Goal: Task Accomplishment & Management: Use online tool/utility

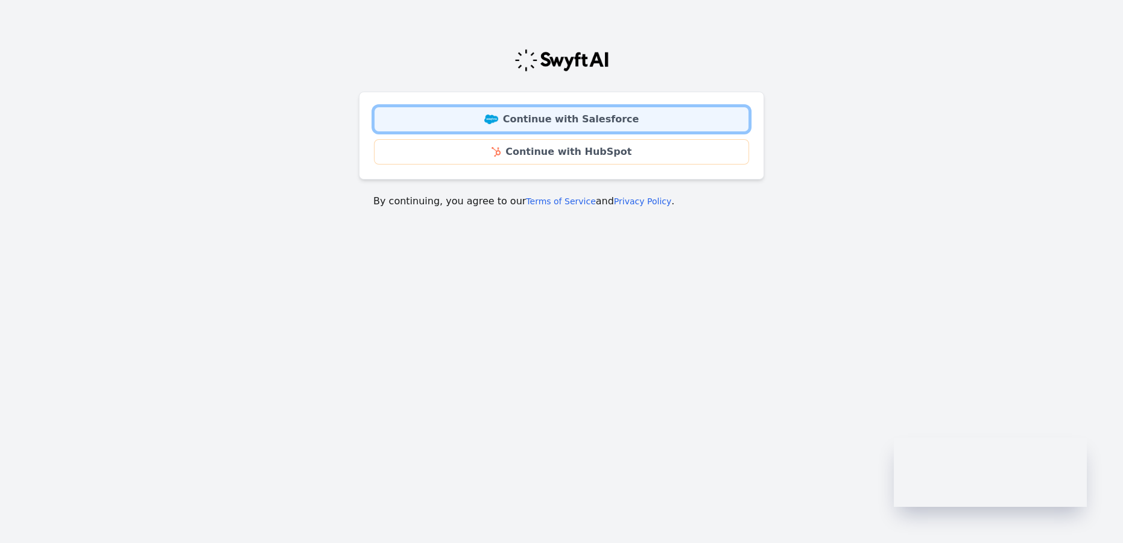
click at [569, 115] on link "Continue with Salesforce" at bounding box center [561, 119] width 375 height 25
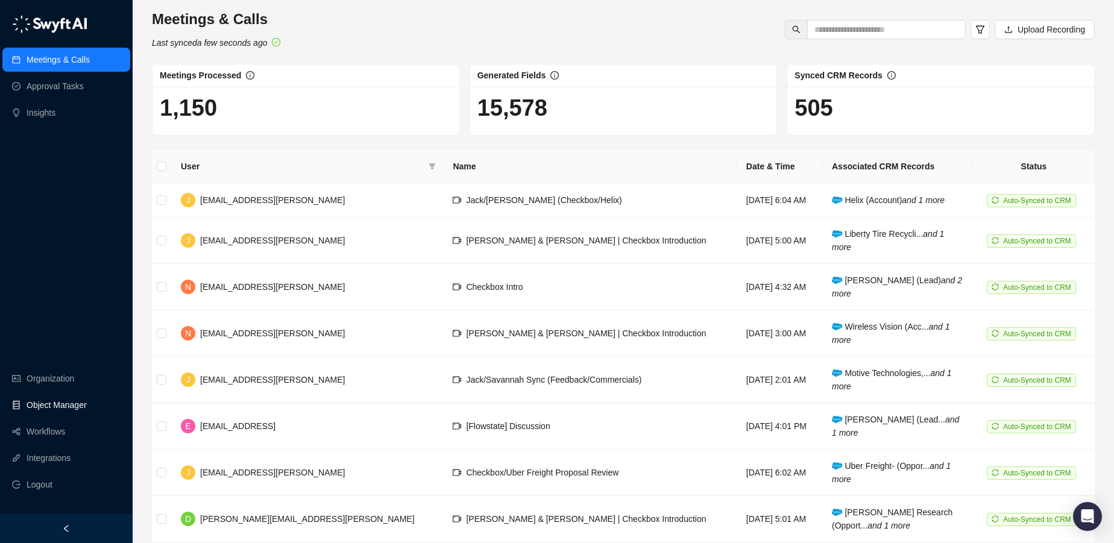
click at [42, 405] on link "Object Manager" at bounding box center [57, 405] width 60 height 24
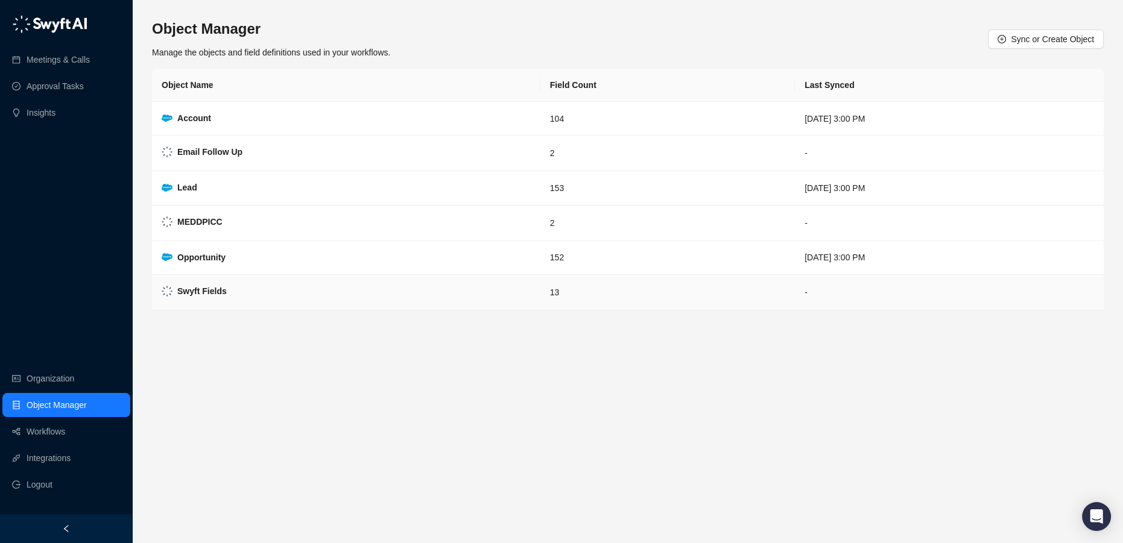
click at [230, 285] on td "Swyft Fields" at bounding box center [346, 293] width 388 height 36
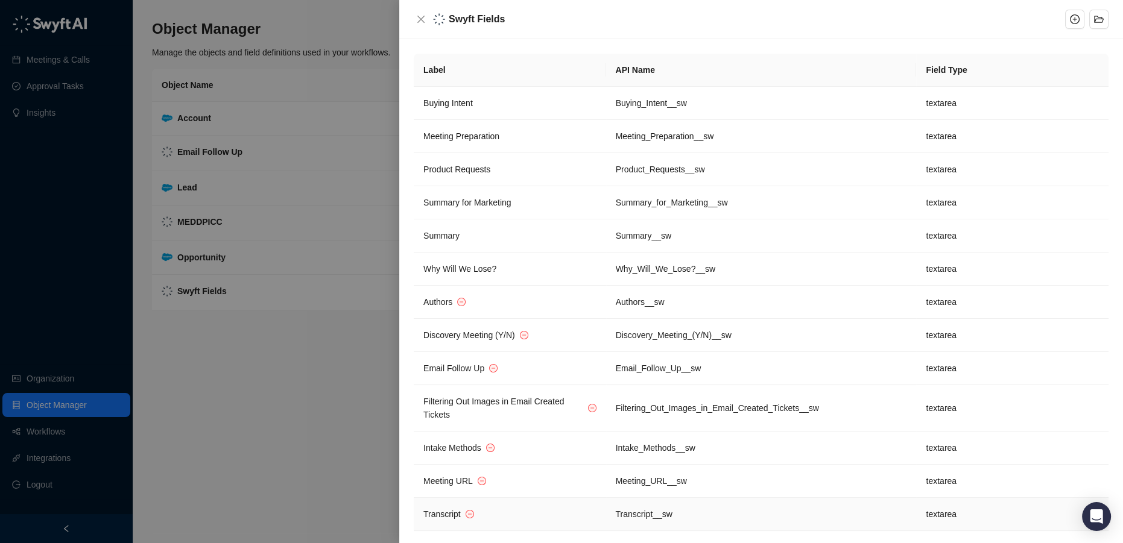
click at [540, 511] on td "Transcript" at bounding box center [510, 514] width 192 height 33
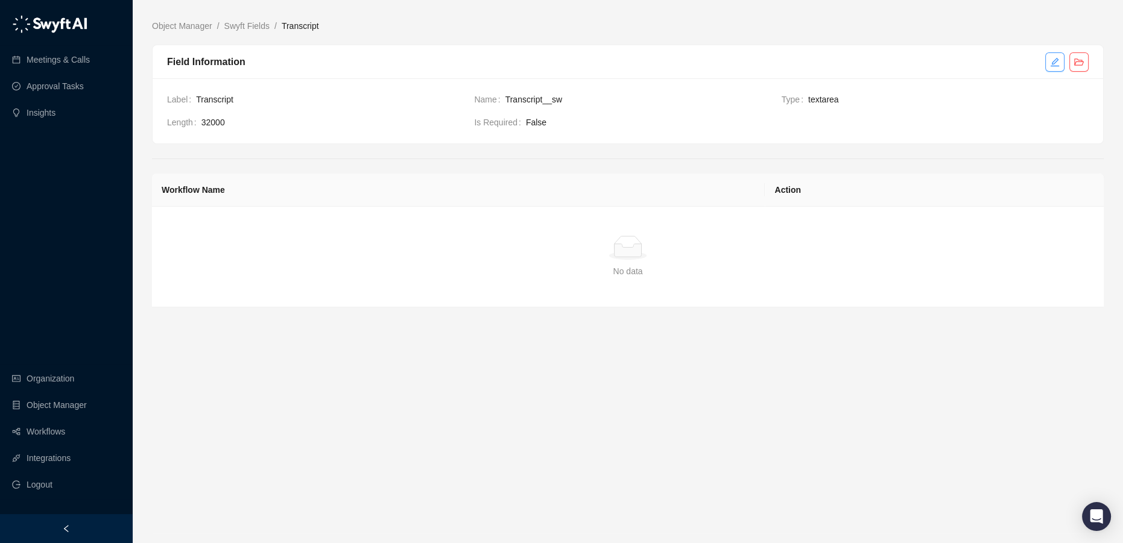
click at [1051, 66] on icon "edit" at bounding box center [1055, 62] width 10 height 10
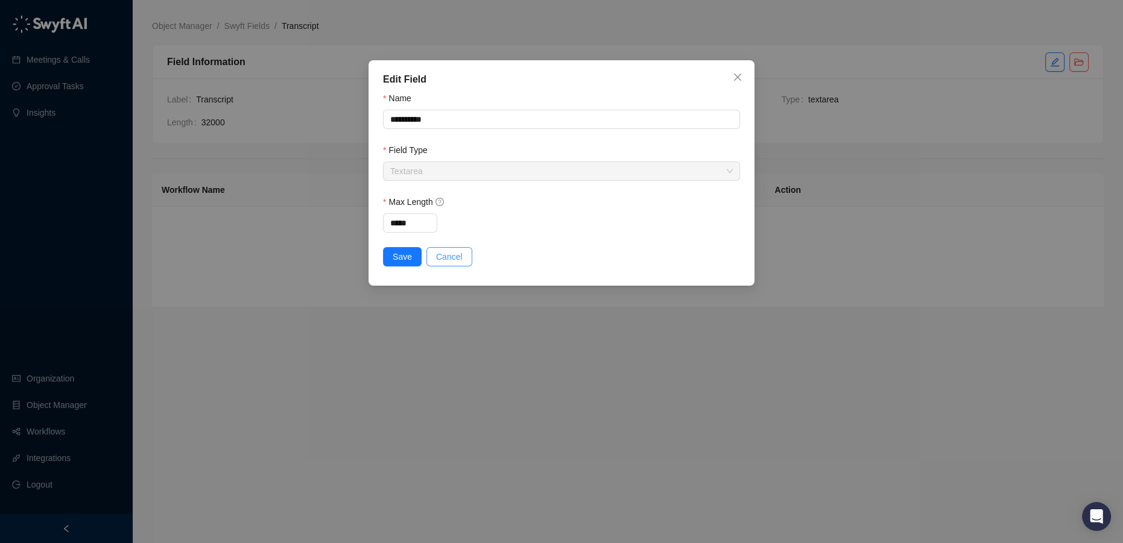
click at [446, 257] on span "Cancel" at bounding box center [449, 256] width 27 height 13
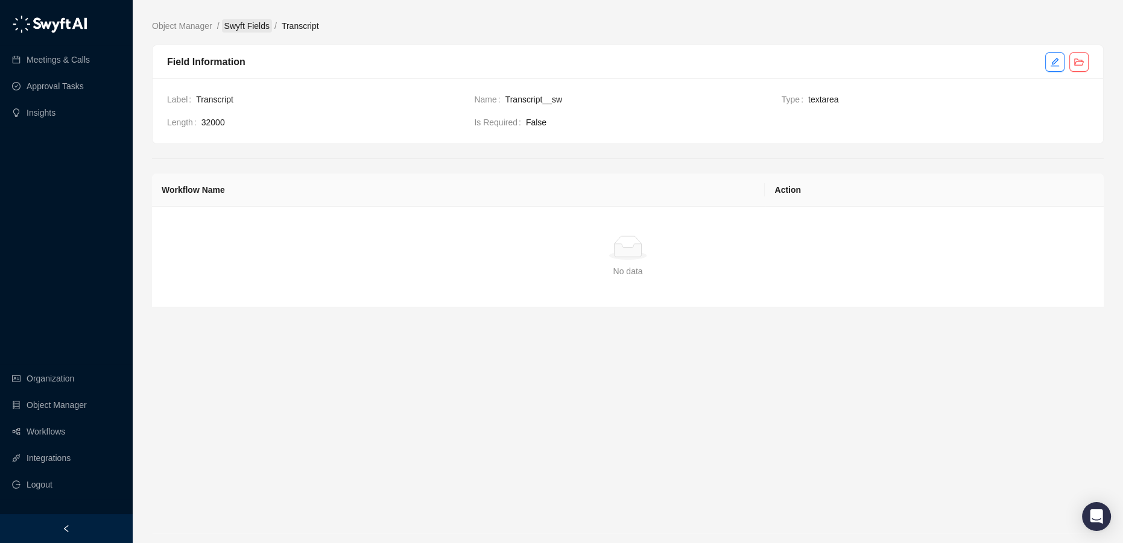
click at [257, 23] on link "Swyft Fields" at bounding box center [247, 25] width 50 height 13
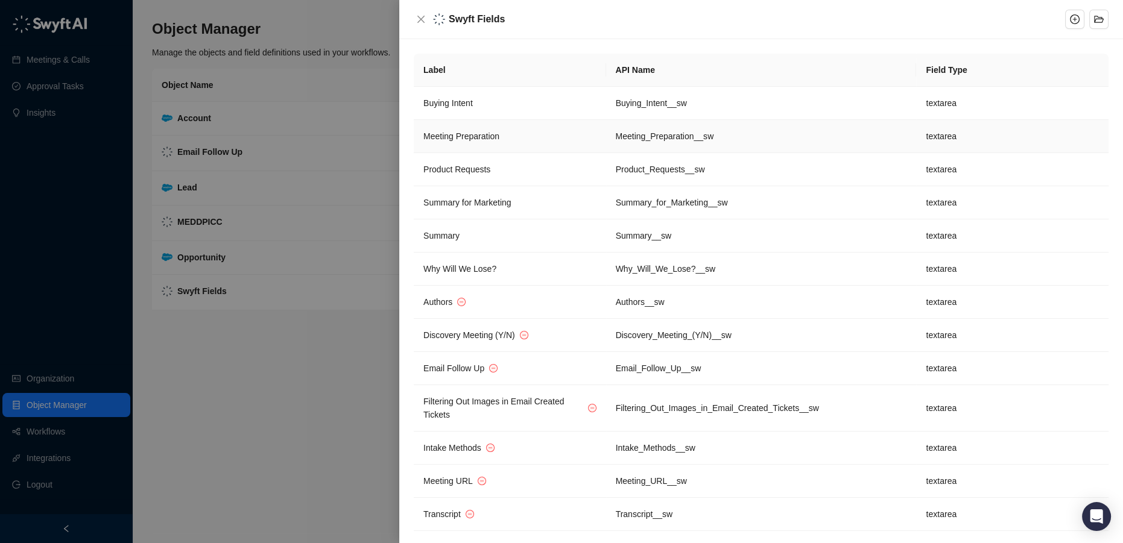
click at [649, 134] on td "Meeting_Preparation__sw" at bounding box center [761, 136] width 311 height 33
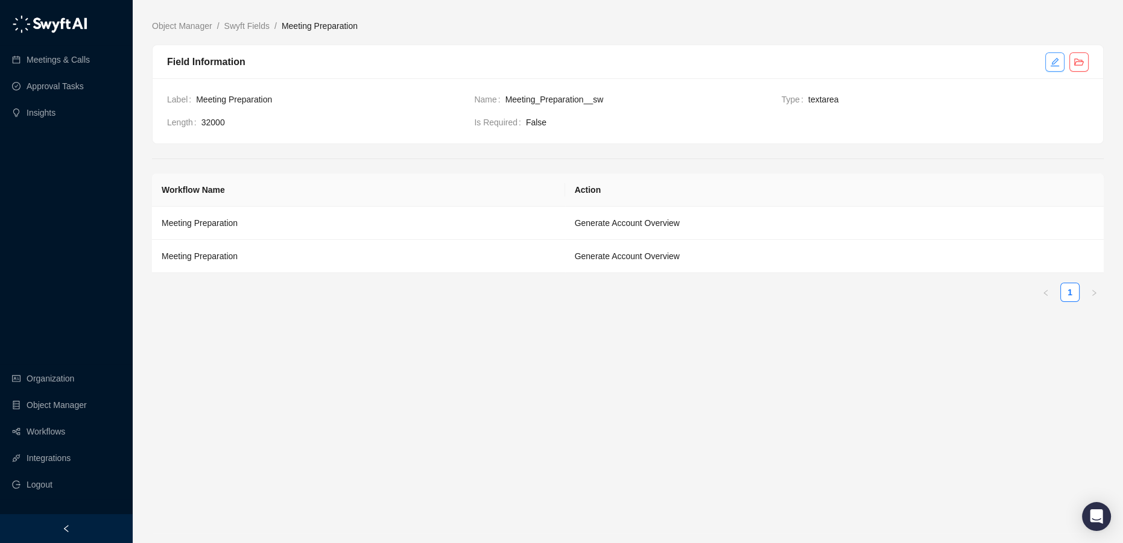
click at [1052, 65] on icon "edit" at bounding box center [1054, 61] width 8 height 8
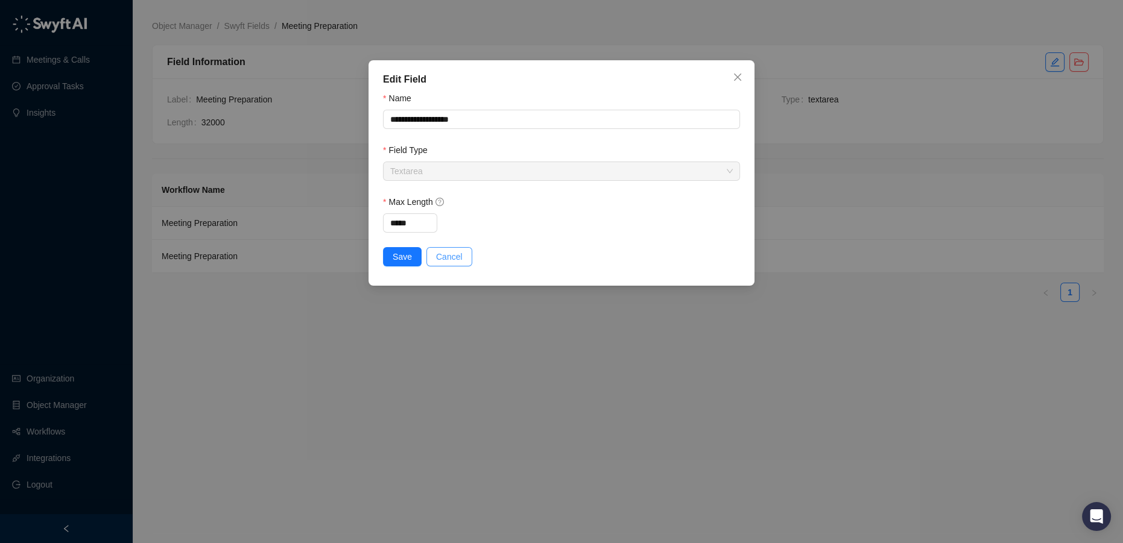
click at [450, 252] on span "Cancel" at bounding box center [449, 256] width 27 height 13
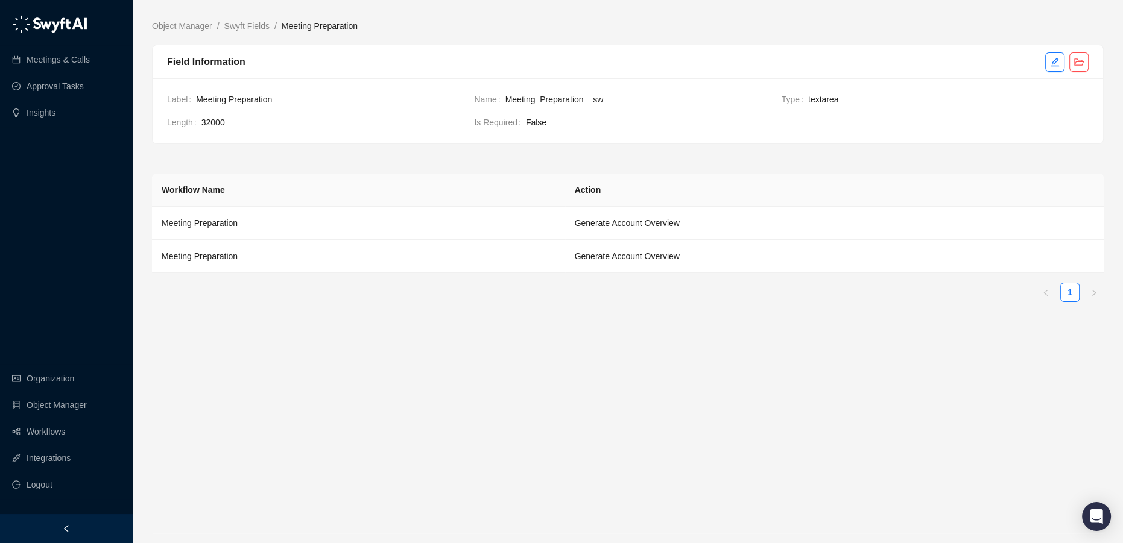
click at [225, 96] on span "Meeting Preparation" at bounding box center [330, 99] width 268 height 13
click at [227, 223] on td "Meeting Preparation" at bounding box center [358, 223] width 413 height 33
click at [254, 226] on td "Meeting Preparation" at bounding box center [358, 223] width 413 height 33
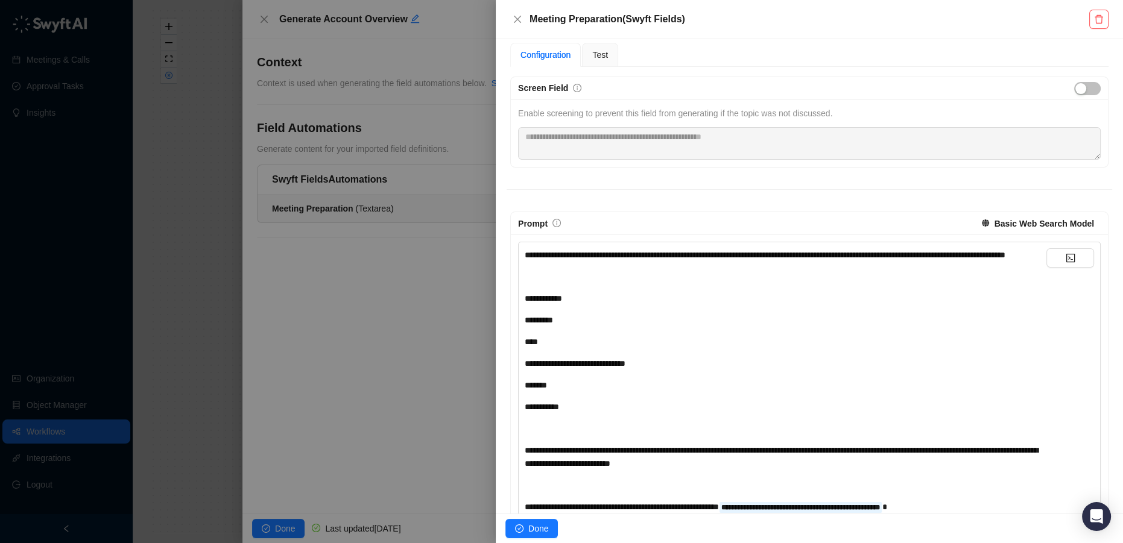
scroll to position [109, 0]
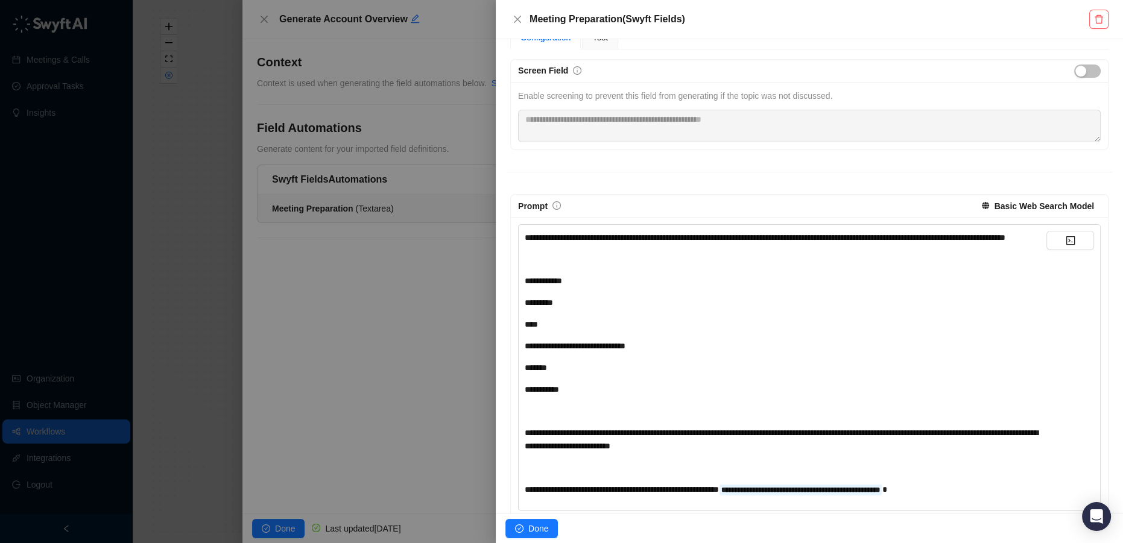
click at [671, 374] on div "*******" at bounding box center [786, 367] width 522 height 13
click at [522, 229] on div "**********" at bounding box center [809, 367] width 583 height 287
click at [526, 236] on span "**********" at bounding box center [765, 237] width 481 height 8
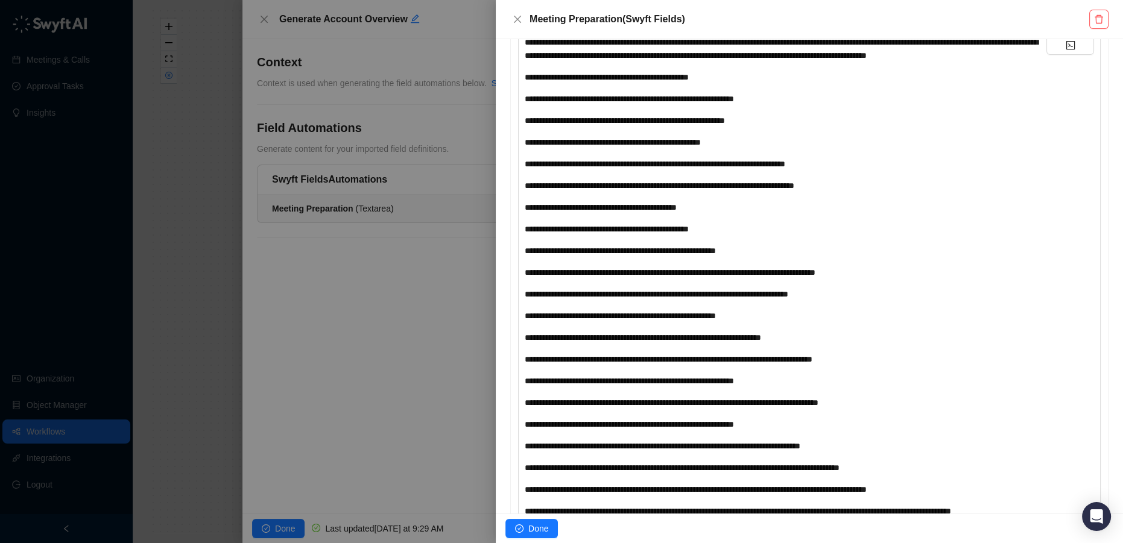
scroll to position [85, 0]
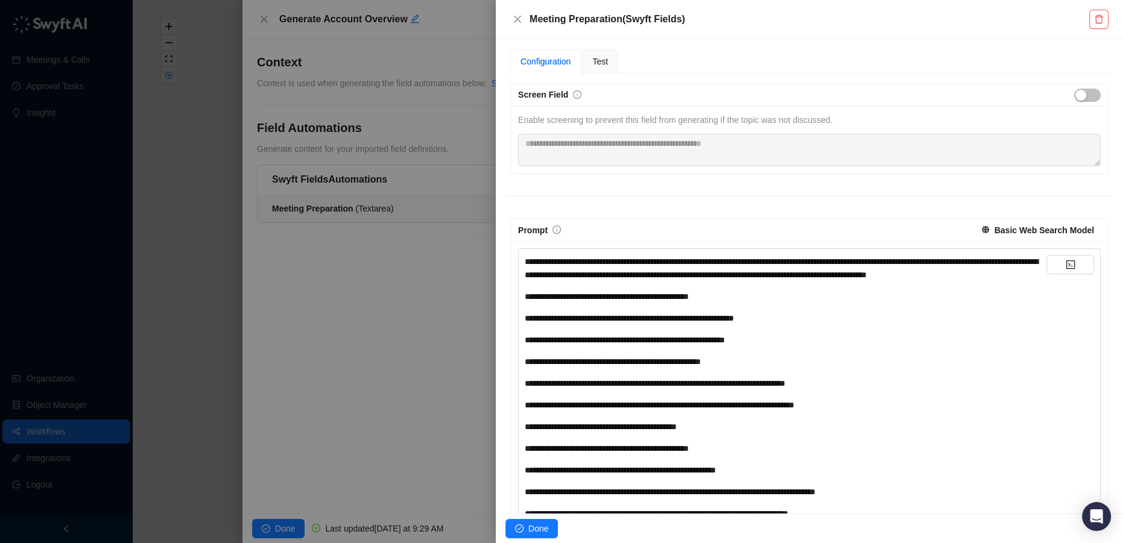
click at [1023, 227] on strong "Basic Web Search Model" at bounding box center [1043, 231] width 99 height 10
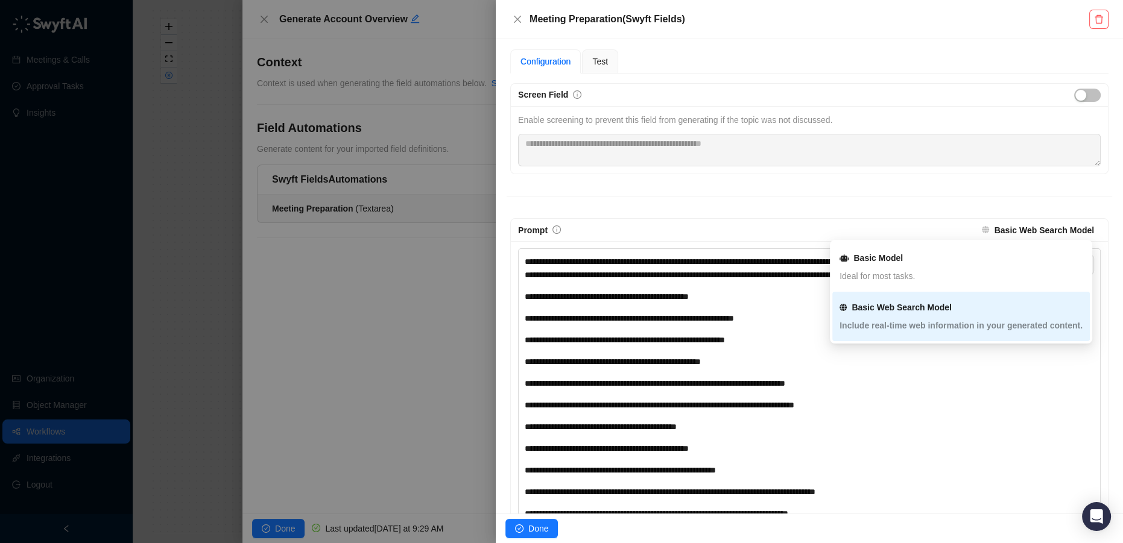
click at [1024, 324] on span "Include real-time web information in your generated content." at bounding box center [960, 326] width 243 height 10
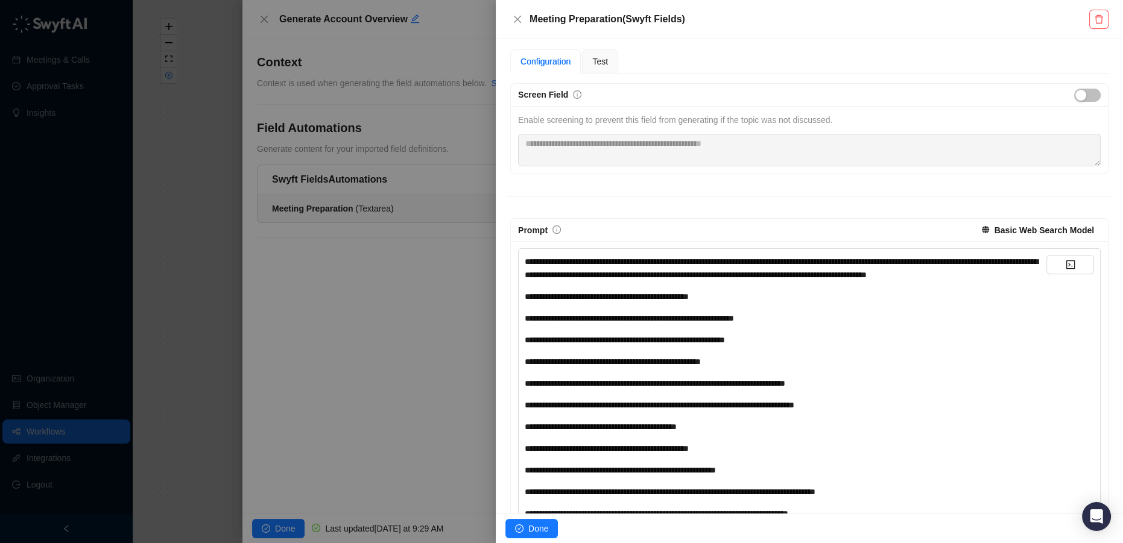
click at [527, 259] on span "**********" at bounding box center [781, 268] width 513 height 22
drag, startPoint x: 903, startPoint y: 260, endPoint x: 839, endPoint y: 260, distance: 63.9
click at [839, 260] on span "**********" at bounding box center [781, 268] width 513 height 22
click at [1066, 263] on icon "code" at bounding box center [1071, 265] width 10 height 10
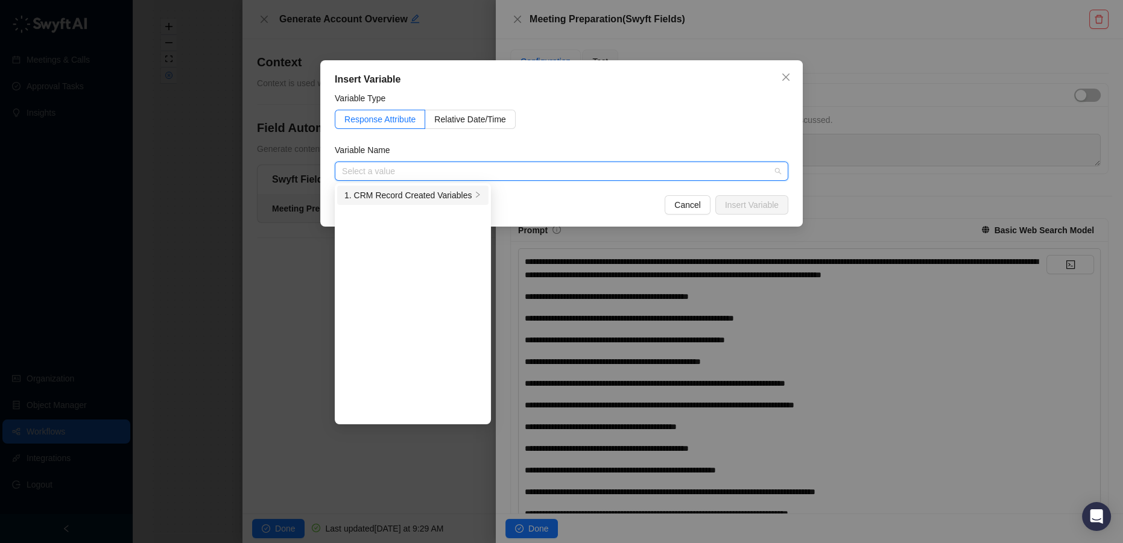
click at [402, 195] on div "1. CRM Record Created Variables" at bounding box center [407, 195] width 127 height 13
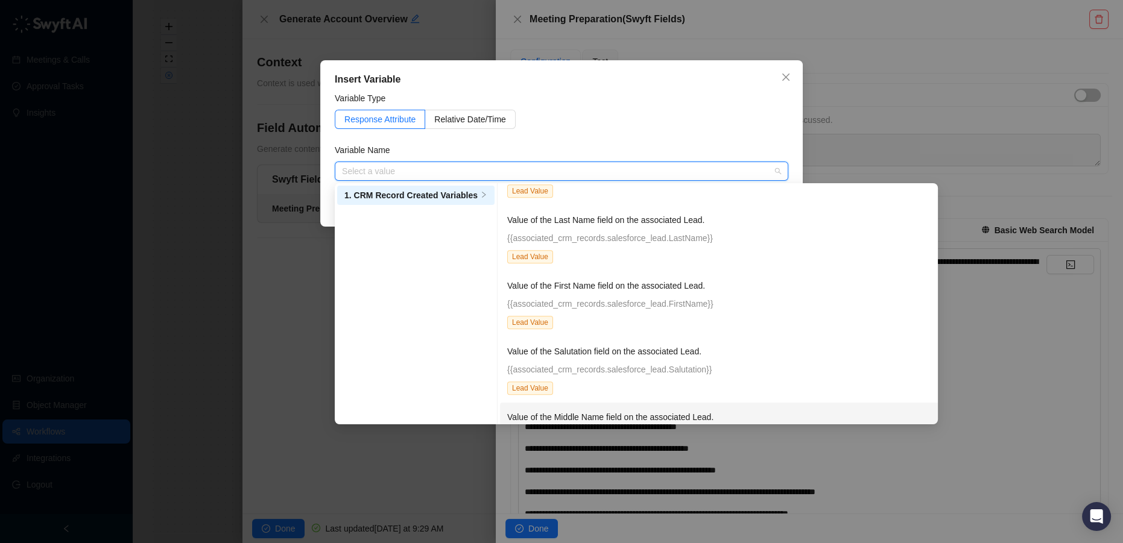
scroll to position [1041, 0]
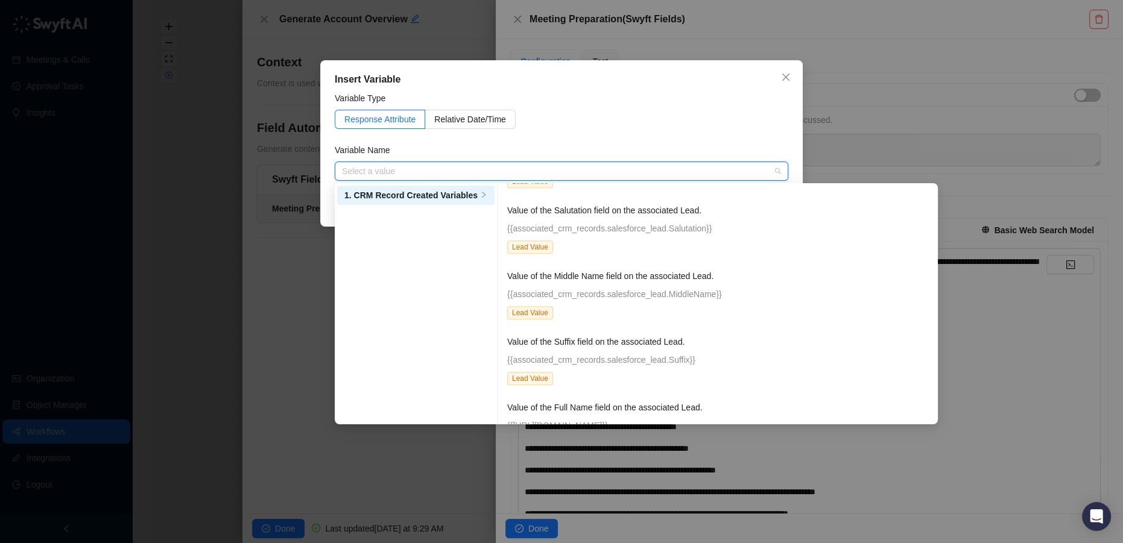
drag, startPoint x: 626, startPoint y: 294, endPoint x: 396, endPoint y: 169, distance: 262.0
click at [396, 169] on input "search" at bounding box center [558, 171] width 432 height 18
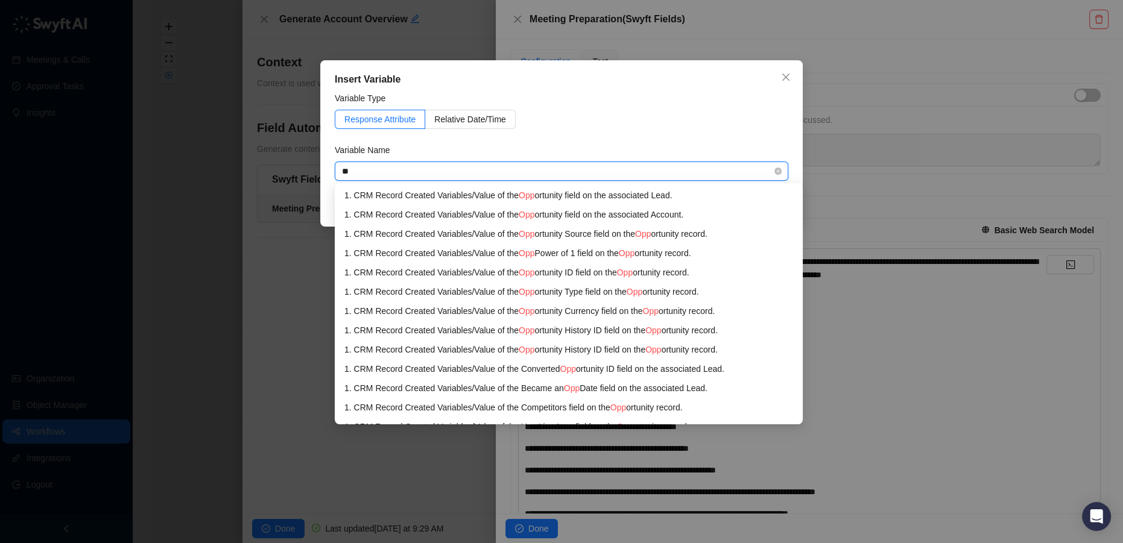
type input "*"
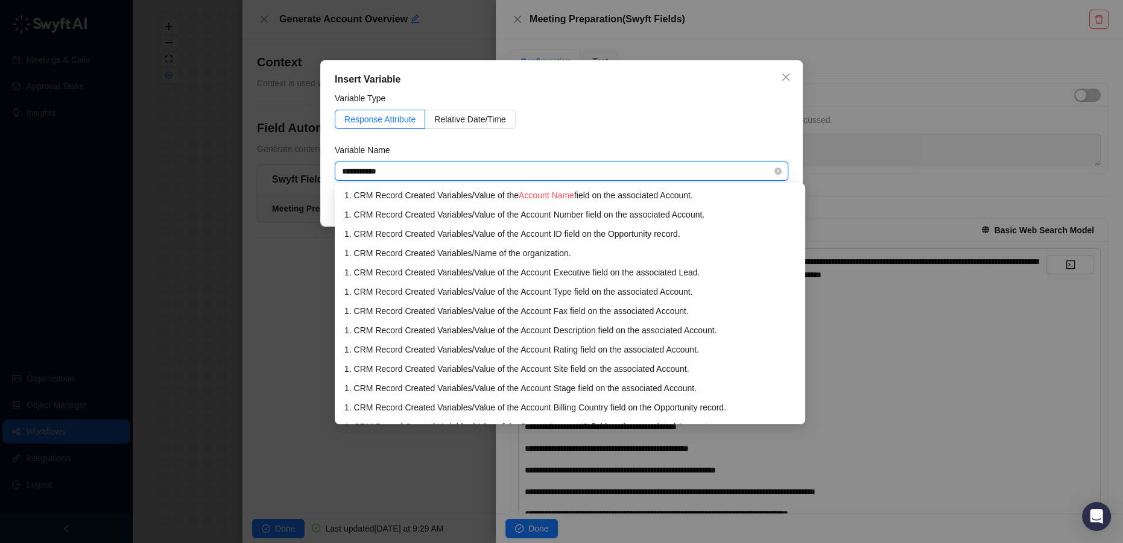
type input "**********"
click at [522, 194] on span "Account Name" at bounding box center [546, 196] width 55 height 10
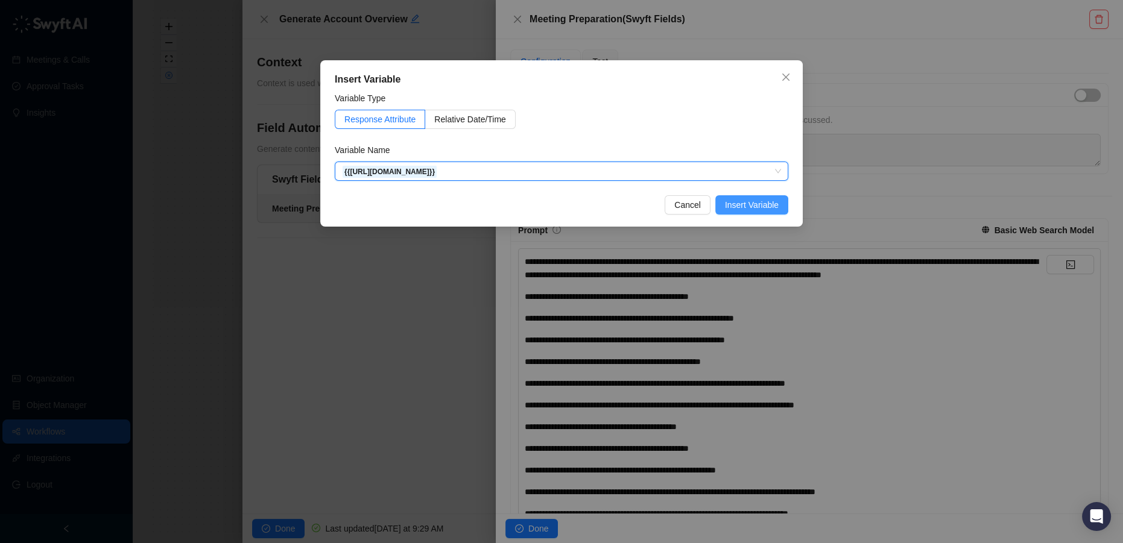
click at [772, 205] on span "Insert Variable" at bounding box center [752, 204] width 54 height 13
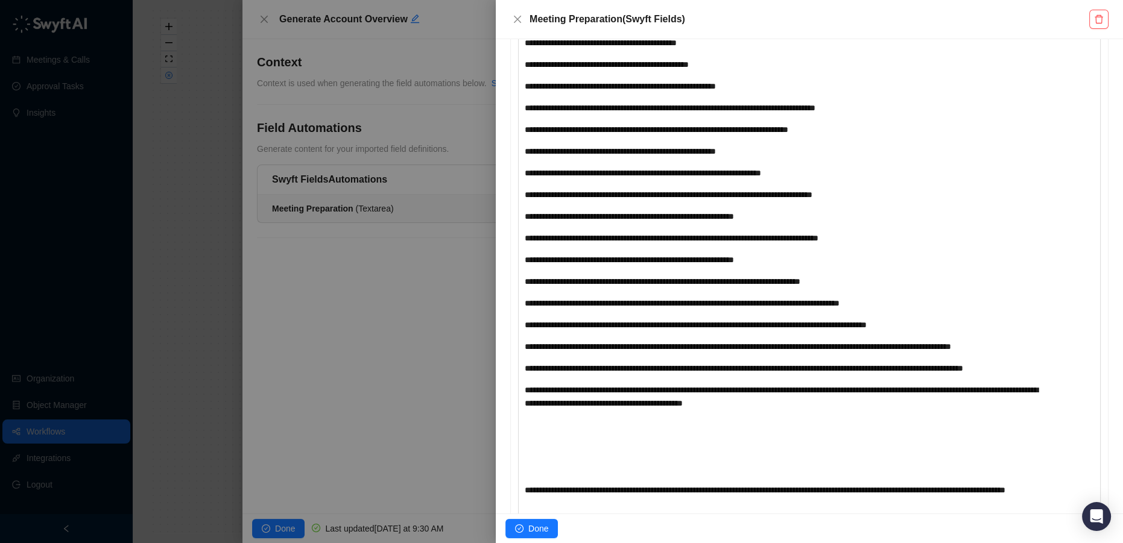
scroll to position [579, 0]
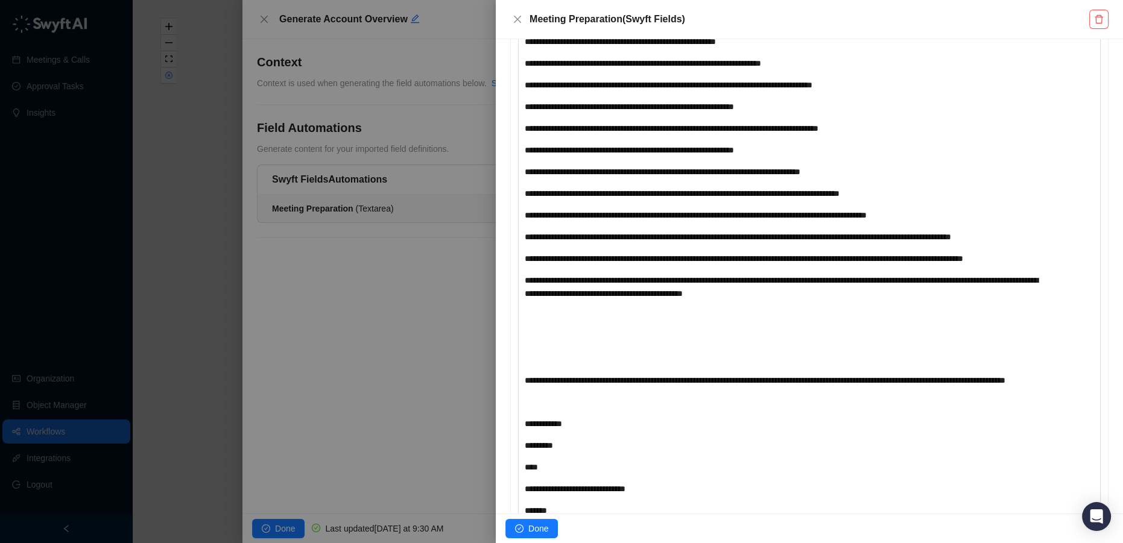
click at [576, 365] on div "﻿" at bounding box center [786, 358] width 522 height 13
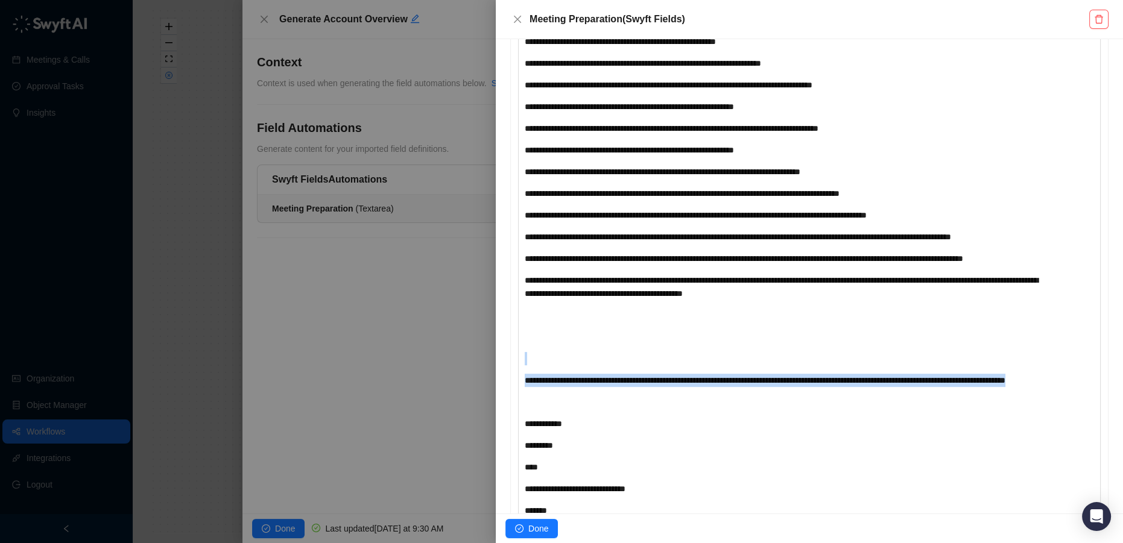
drag, startPoint x: 652, startPoint y: 429, endPoint x: 522, endPoint y: 385, distance: 137.5
click at [522, 385] on div "**********" at bounding box center [809, 205] width 583 height 900
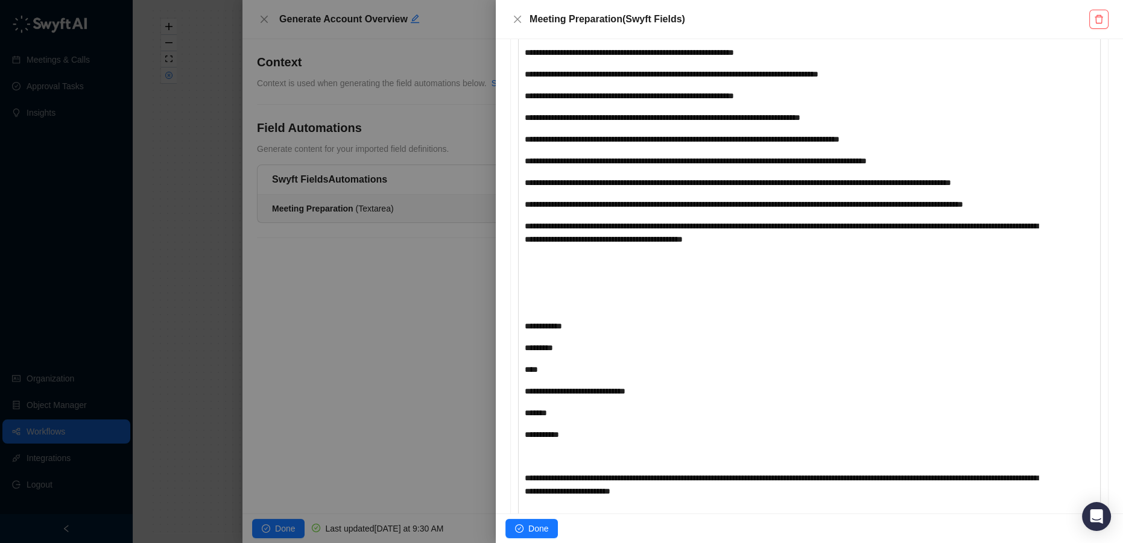
scroll to position [688, 0]
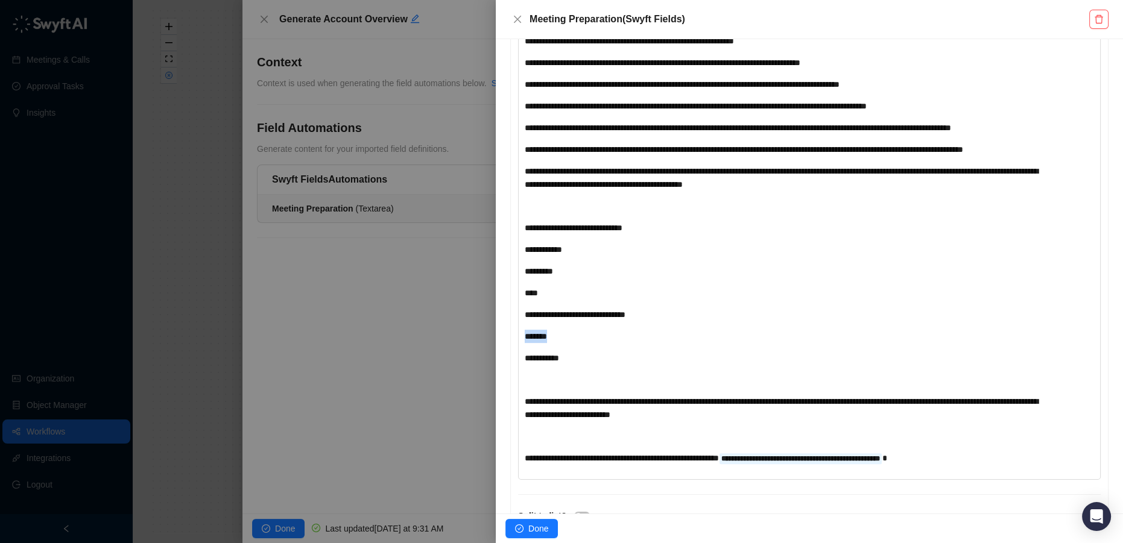
drag, startPoint x: 564, startPoint y: 371, endPoint x: 517, endPoint y: 367, distance: 47.2
click at [518, 367] on div "**********" at bounding box center [809, 62] width 583 height 835
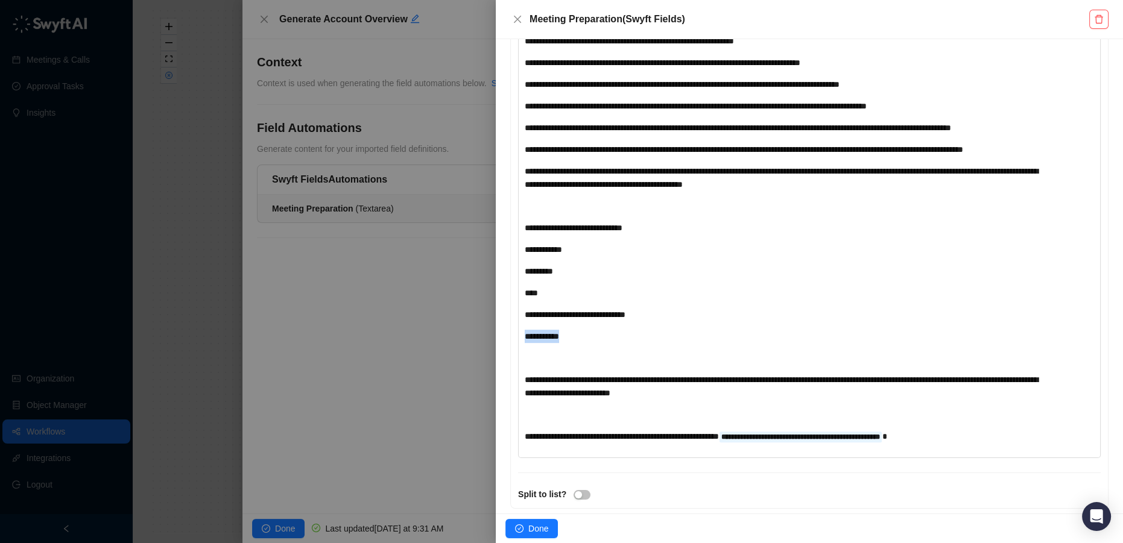
drag, startPoint x: 589, startPoint y: 377, endPoint x: 487, endPoint y: 374, distance: 101.4
click at [487, 374] on div "**********" at bounding box center [561, 271] width 1123 height 543
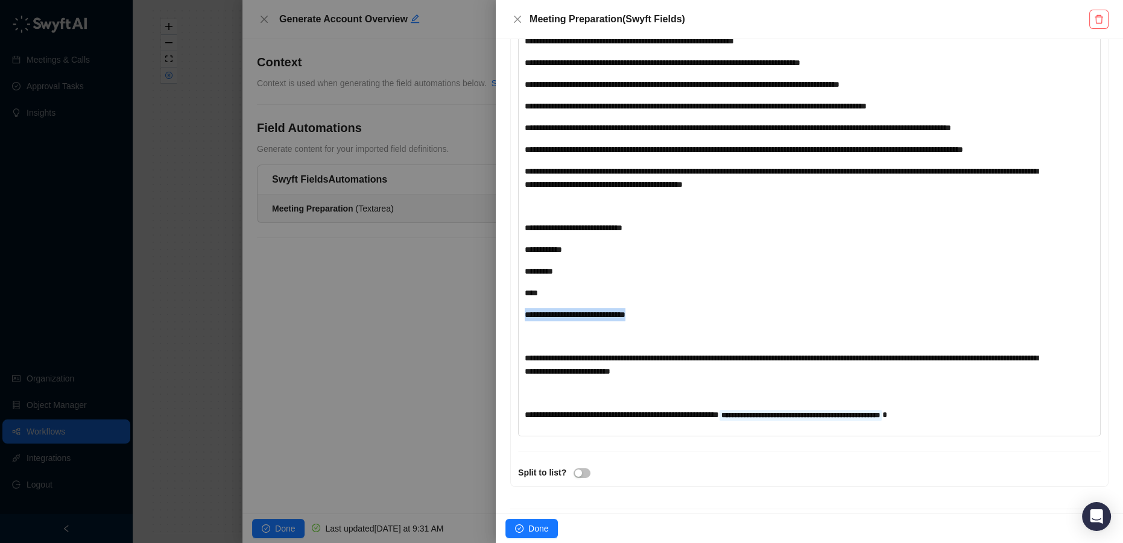
drag, startPoint x: 649, startPoint y: 350, endPoint x: 509, endPoint y: 350, distance: 140.5
click at [509, 350] on div "**********" at bounding box center [809, 51] width 605 height 872
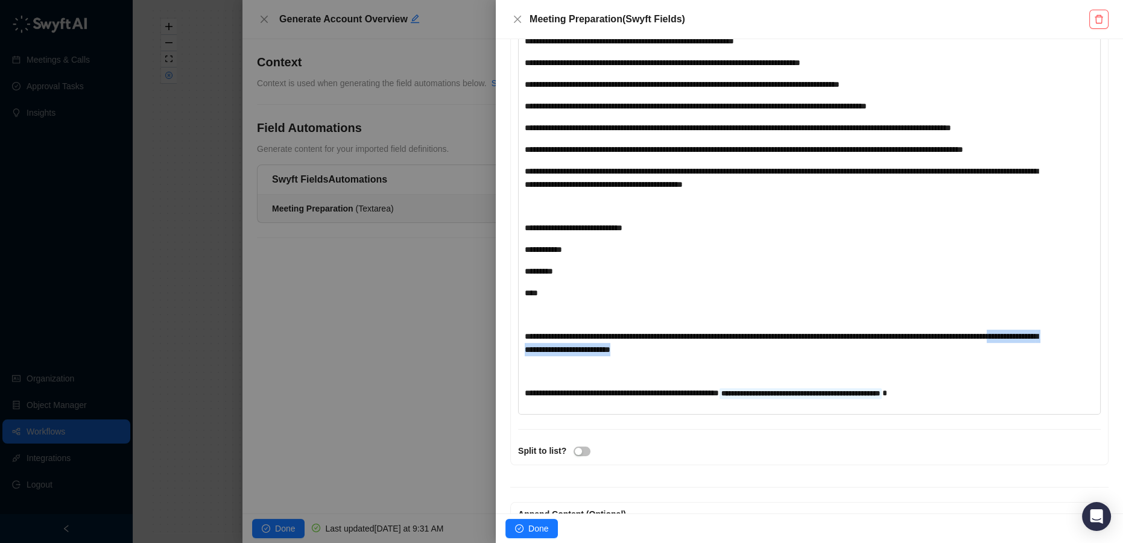
drag, startPoint x: 740, startPoint y: 387, endPoint x: 577, endPoint y: 389, distance: 162.8
click at [577, 356] on div "**********" at bounding box center [786, 343] width 522 height 27
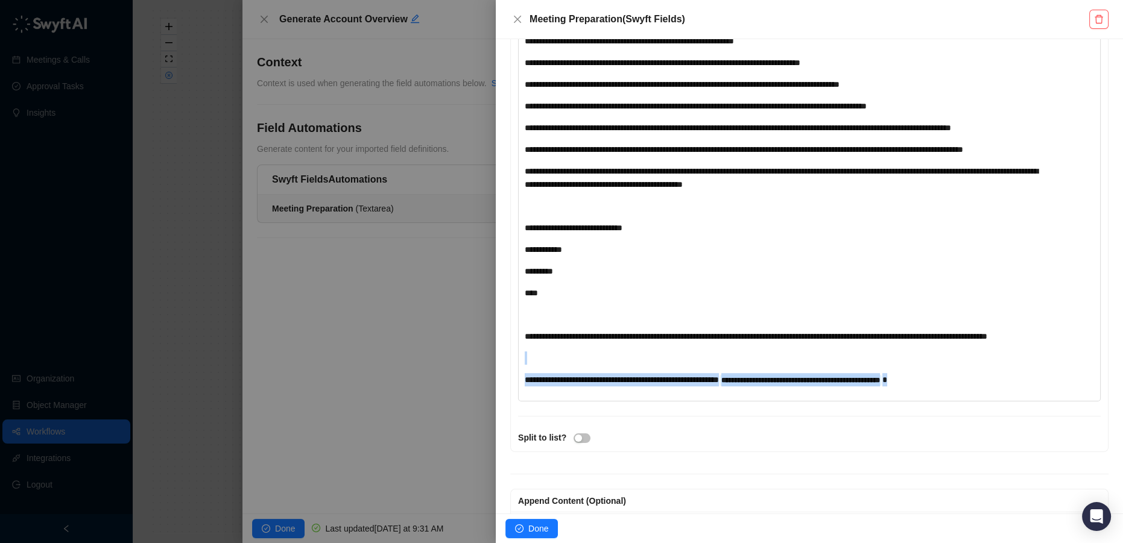
drag, startPoint x: 981, startPoint y: 431, endPoint x: 614, endPoint y: 412, distance: 366.5
click at [614, 387] on div "**********" at bounding box center [786, 19] width 522 height 734
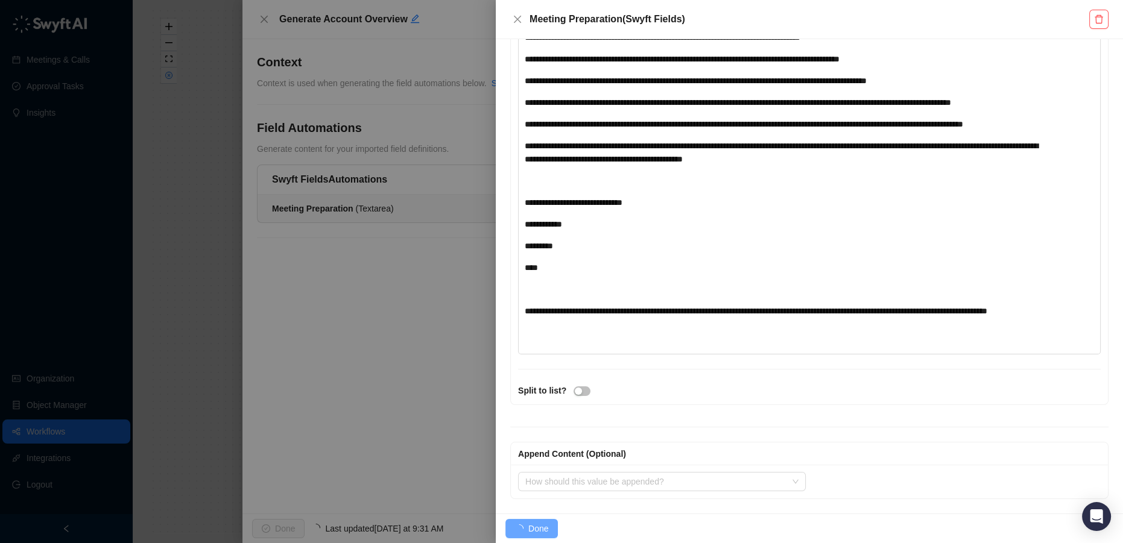
scroll to position [763, 0]
click at [537, 524] on span "Done" at bounding box center [538, 528] width 20 height 13
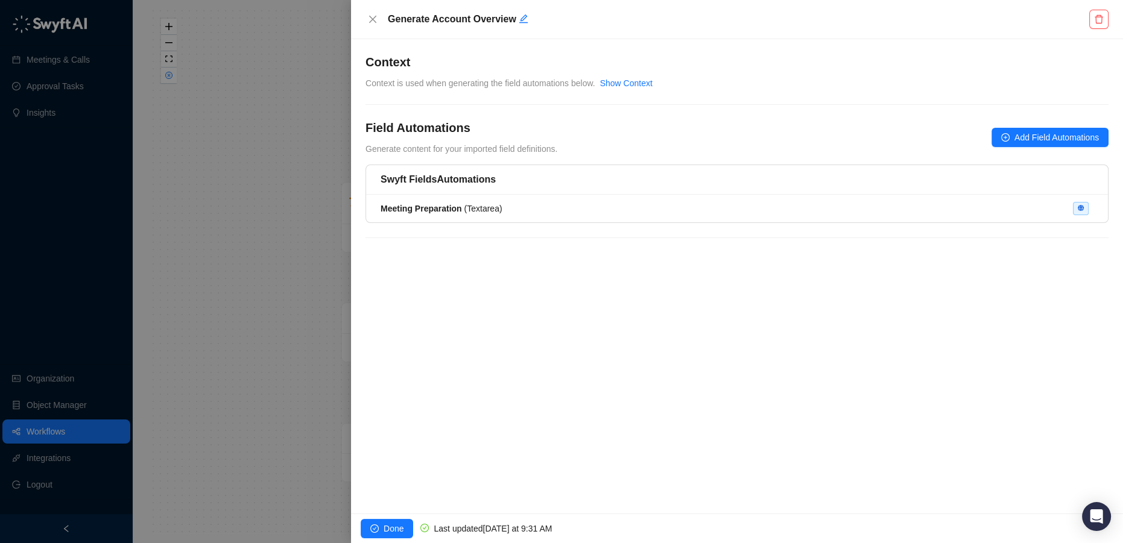
click at [619, 89] on div "Show Context" at bounding box center [626, 83] width 52 height 13
click at [618, 84] on link "Show Context" at bounding box center [626, 83] width 52 height 10
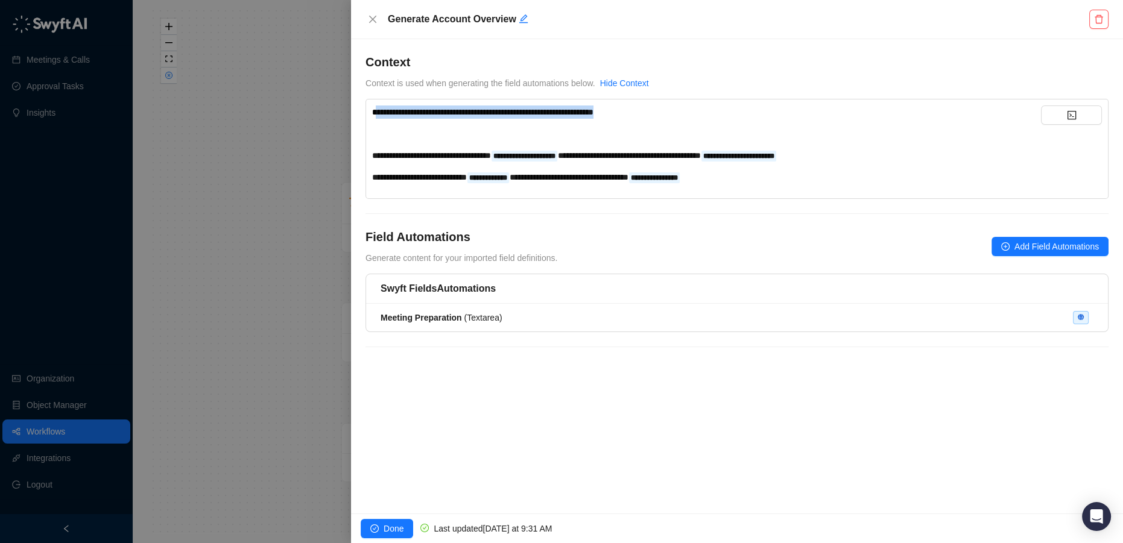
drag, startPoint x: 377, startPoint y: 109, endPoint x: 657, endPoint y: 116, distance: 279.9
click at [657, 116] on div "**********" at bounding box center [706, 112] width 669 height 13
click at [636, 82] on link "Hide Context" at bounding box center [624, 83] width 49 height 10
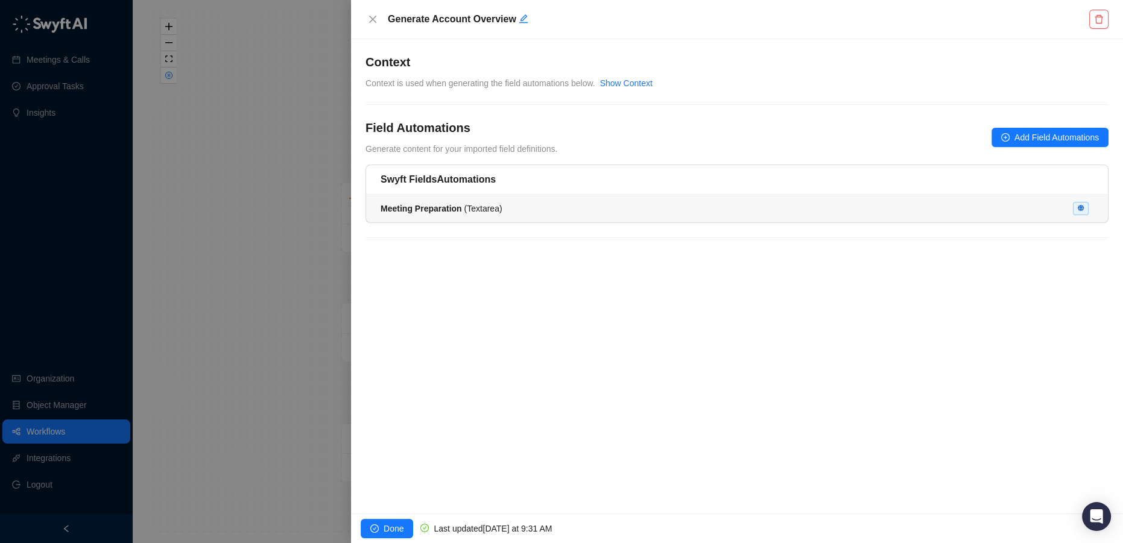
click at [460, 204] on span "Meeting Preparation ( Textarea )" at bounding box center [442, 209] width 122 height 10
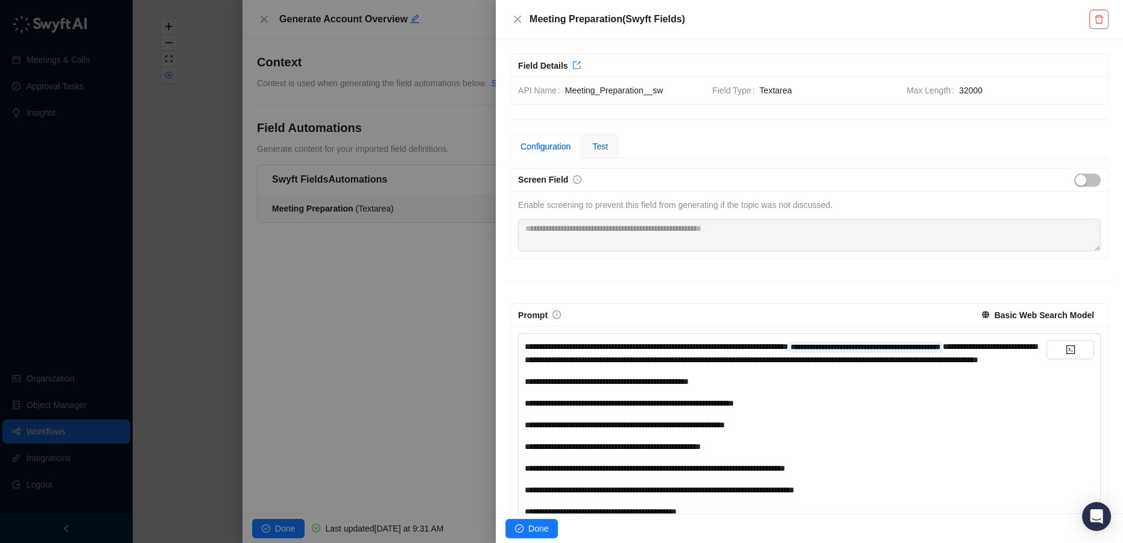
click at [600, 144] on span "Test" at bounding box center [600, 147] width 16 height 10
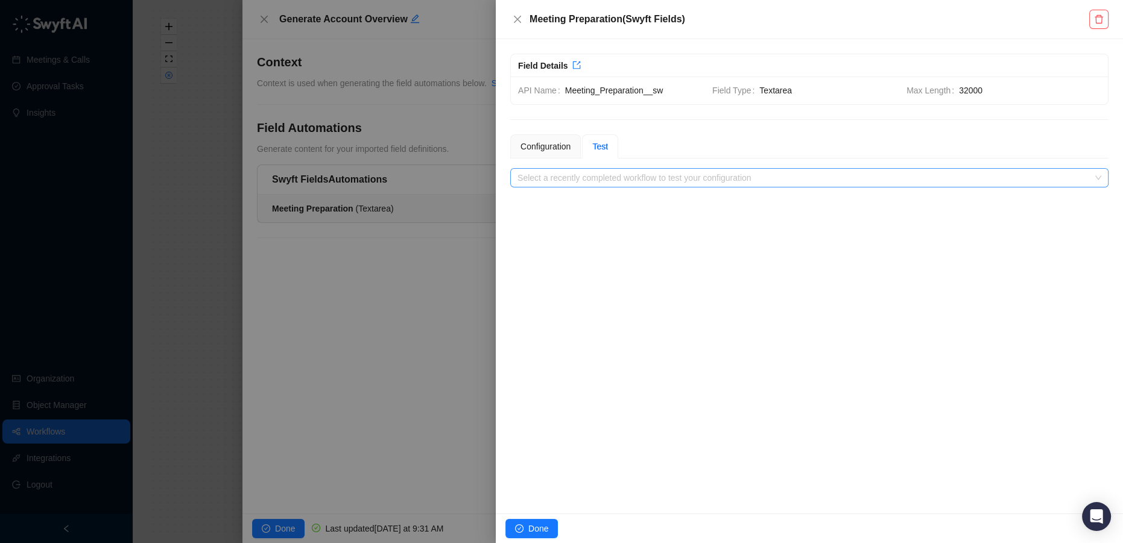
click at [602, 181] on input "search" at bounding box center [805, 178] width 576 height 18
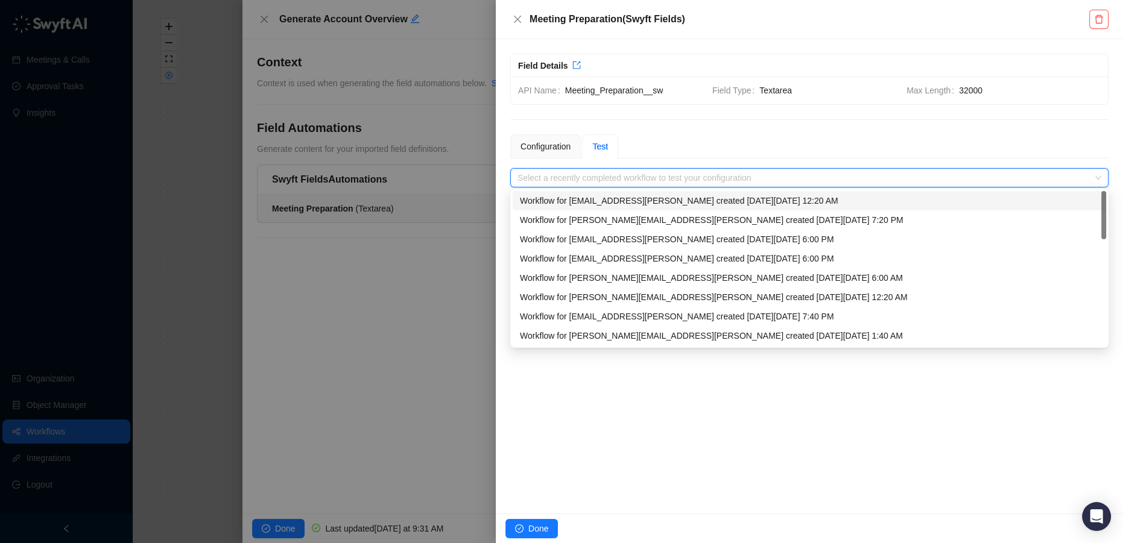
click at [716, 203] on div "Workflow for jack.lebeau@checkbox.ai created on Wednesday, 08/20/25, 12:20 AM" at bounding box center [809, 200] width 579 height 13
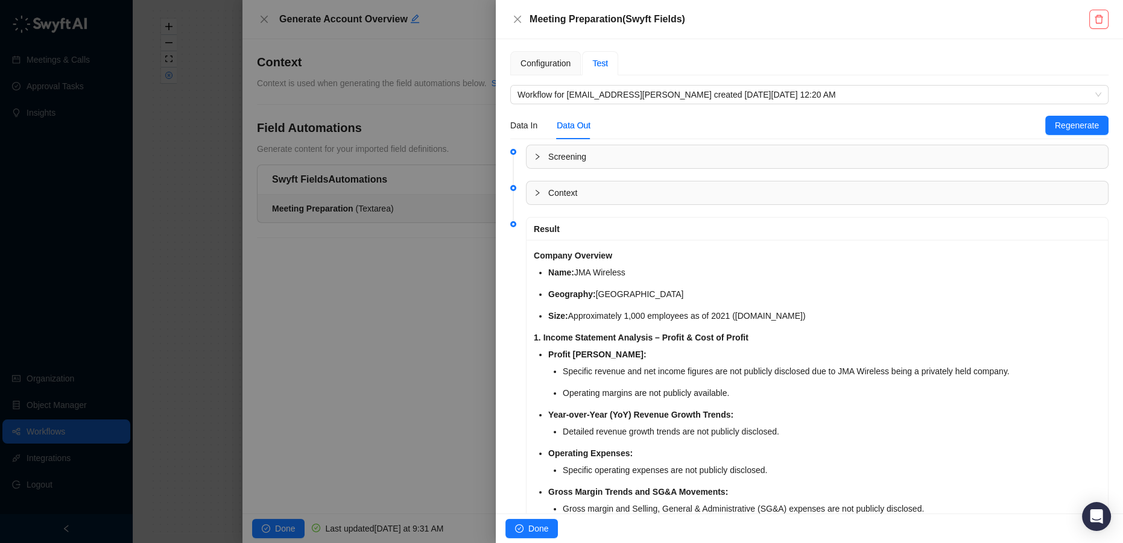
scroll to position [109, 0]
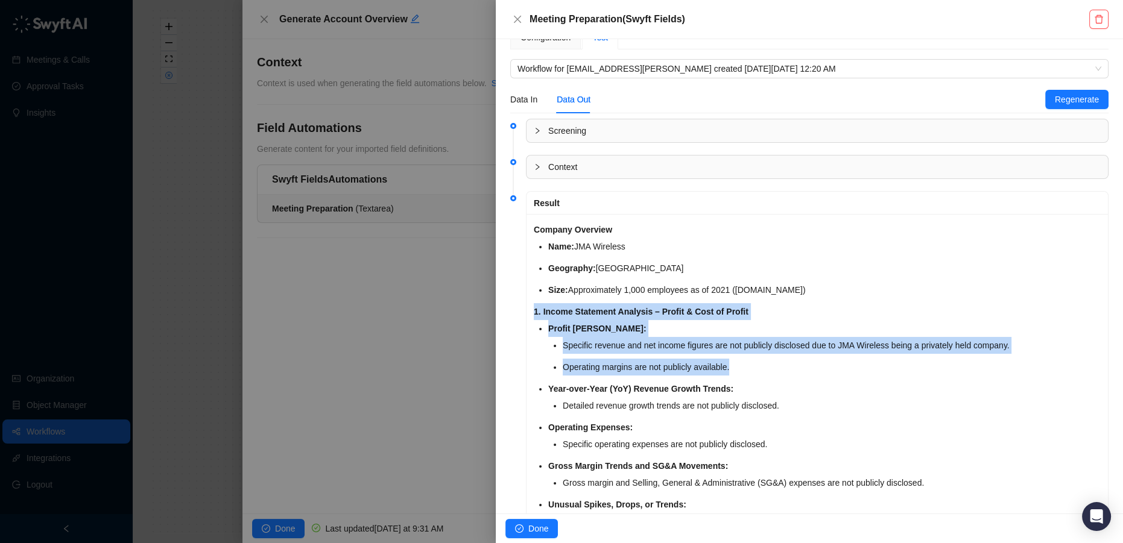
drag, startPoint x: 565, startPoint y: 342, endPoint x: 891, endPoint y: 352, distance: 326.4
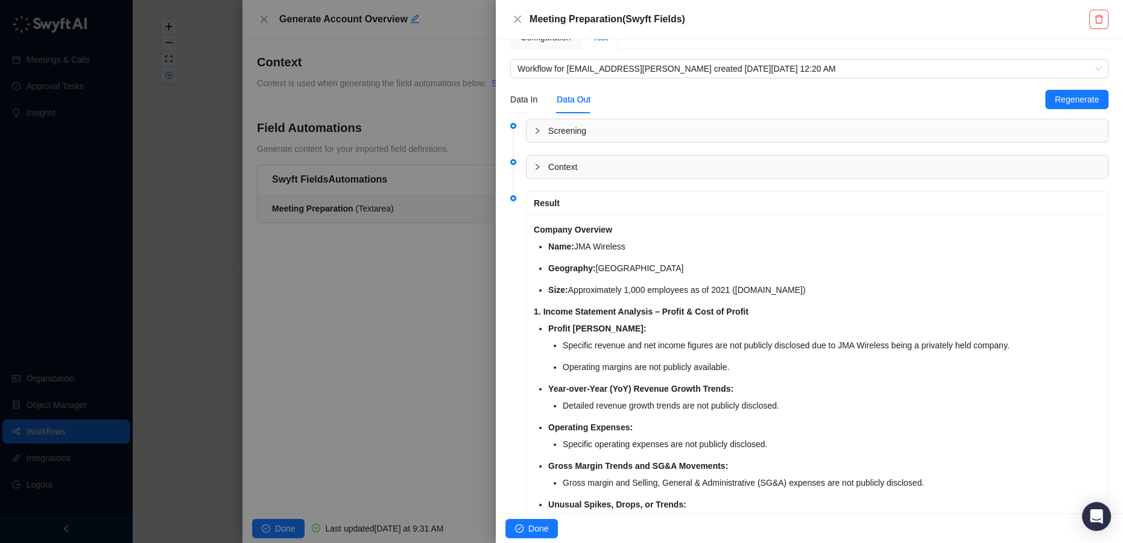
click at [891, 368] on li "Operating margins are not publicly available." at bounding box center [832, 367] width 538 height 17
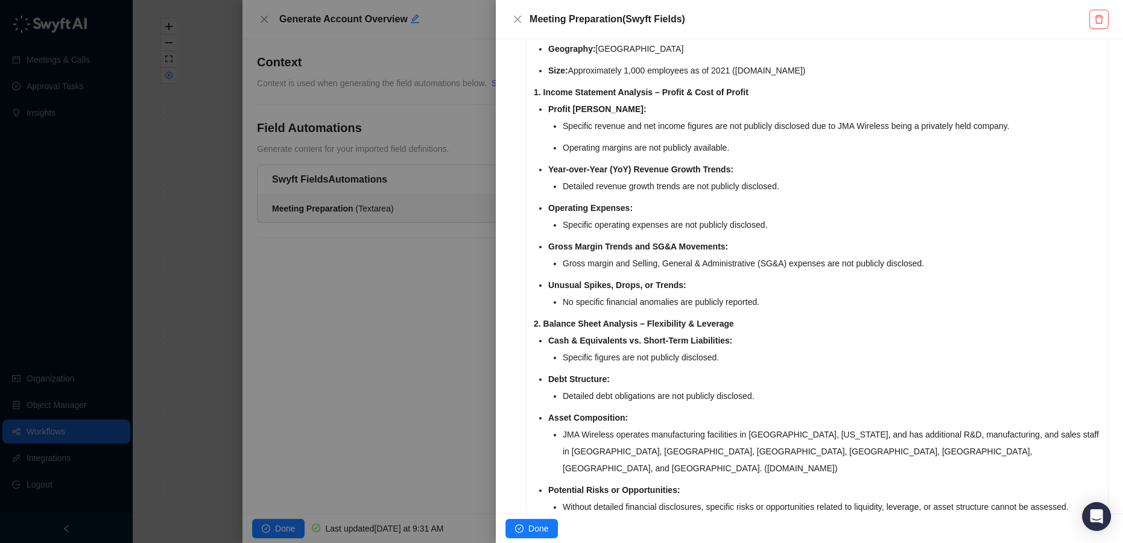
scroll to position [384, 0]
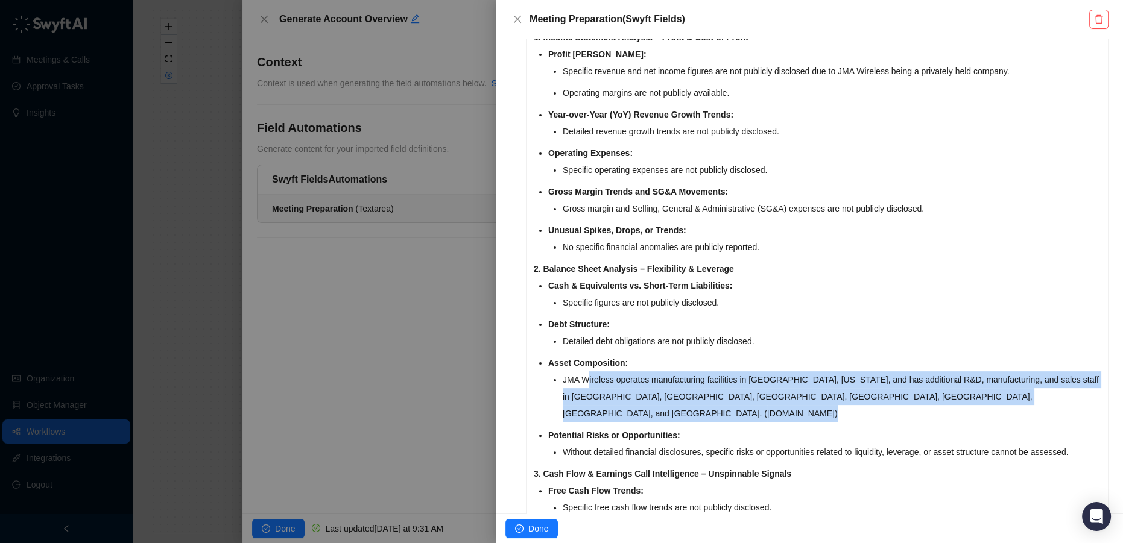
drag, startPoint x: 587, startPoint y: 373, endPoint x: 780, endPoint y: 414, distance: 198.0
click at [780, 414] on ul "Cash & Equivalents vs. Short-Term Liabilities: Specific figures are not publicl…" at bounding box center [824, 368] width 552 height 183
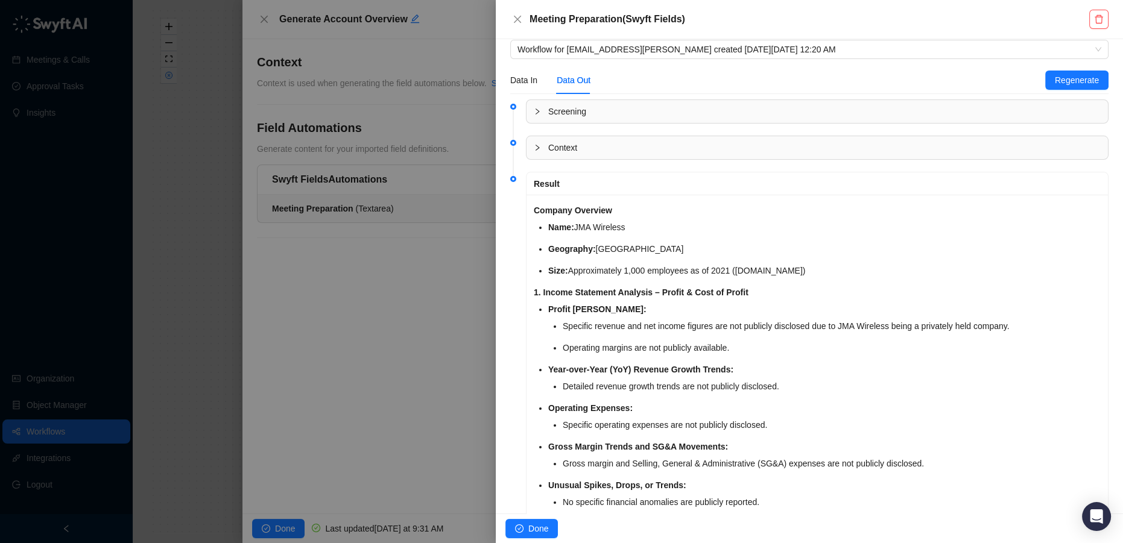
scroll to position [0, 0]
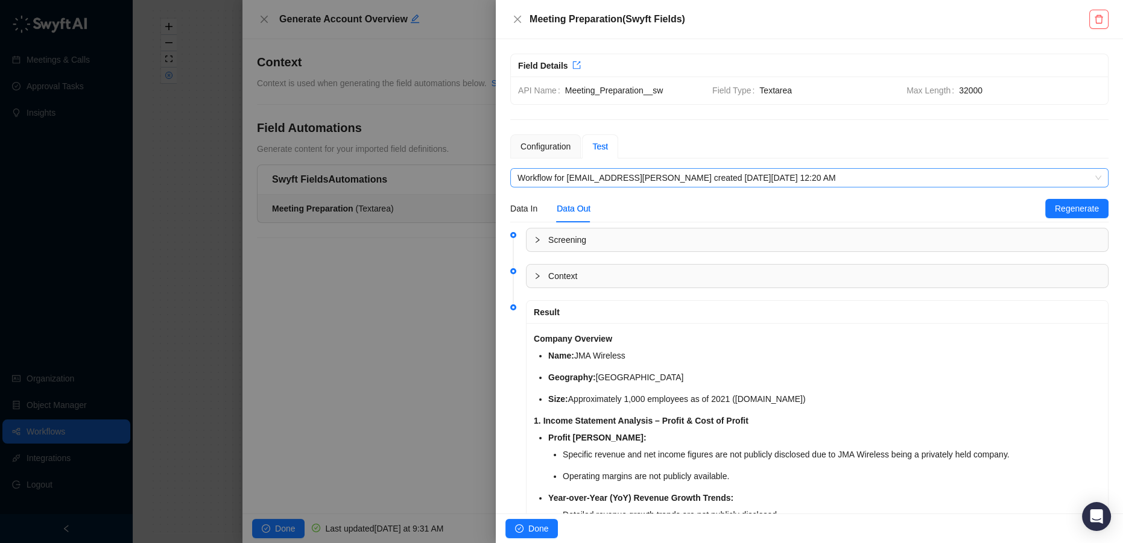
click at [613, 180] on span "Workflow for jack.lebeau@checkbox.ai created on Wednesday, 08/20/25, 12:20 AM" at bounding box center [809, 178] width 584 height 18
click at [598, 175] on span "Workflow for jack.lebeau@checkbox.ai created on Wednesday, 08/20/25, 12:20 AM" at bounding box center [809, 178] width 584 height 18
click at [598, 176] on span "Workflow for jack.lebeau@checkbox.ai created on Wednesday, 08/20/25, 12:20 AM" at bounding box center [809, 178] width 584 height 18
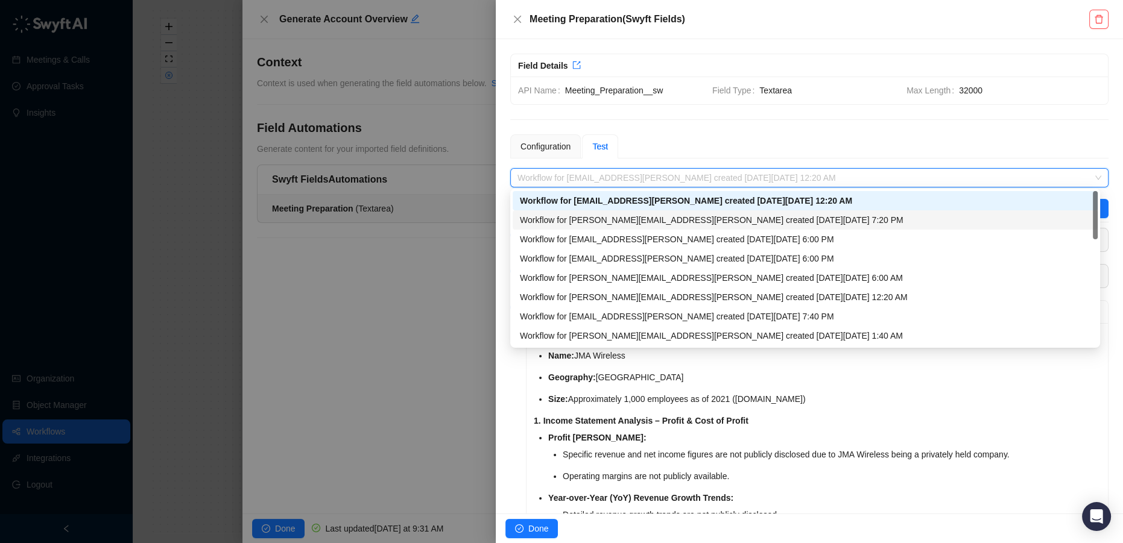
click at [625, 222] on div "Workflow for jimmy.mcdonald@checkbox.ai created on Monday, 08/18/25, 7:20 PM" at bounding box center [805, 219] width 570 height 13
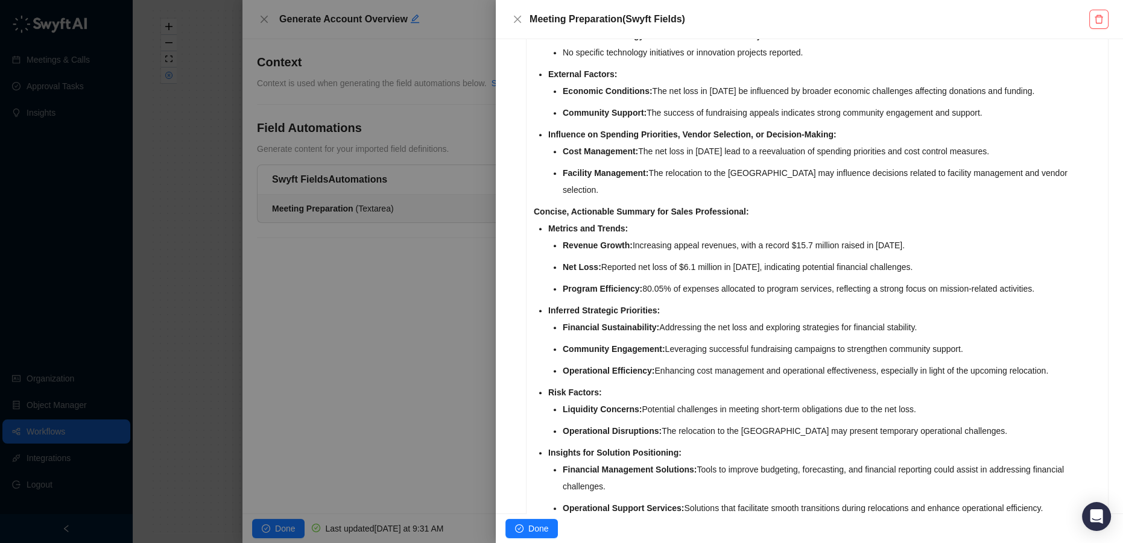
scroll to position [1590, 0]
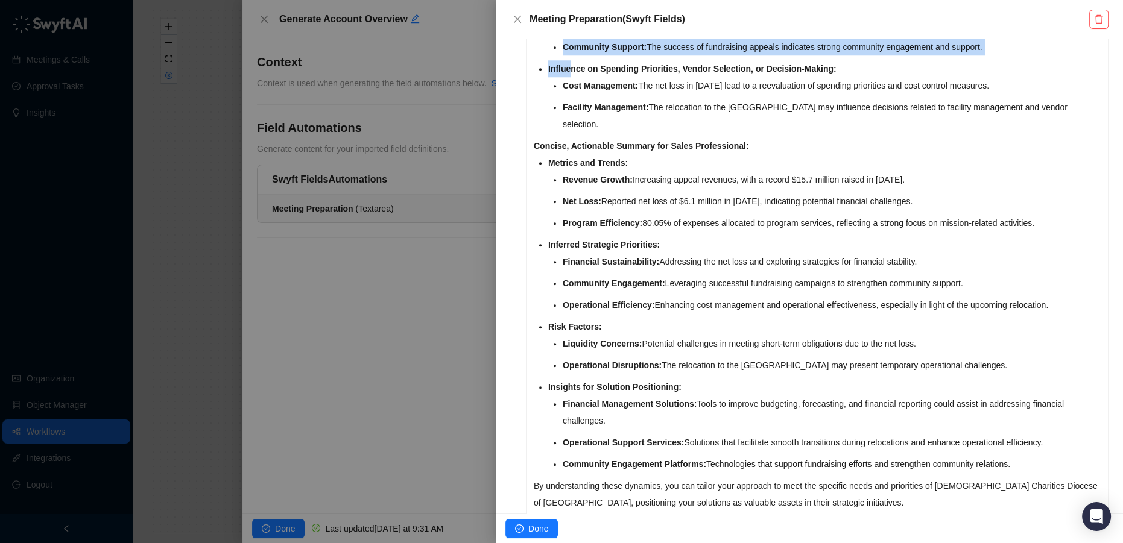
drag, startPoint x: 816, startPoint y: 466, endPoint x: 570, endPoint y: 59, distance: 475.4
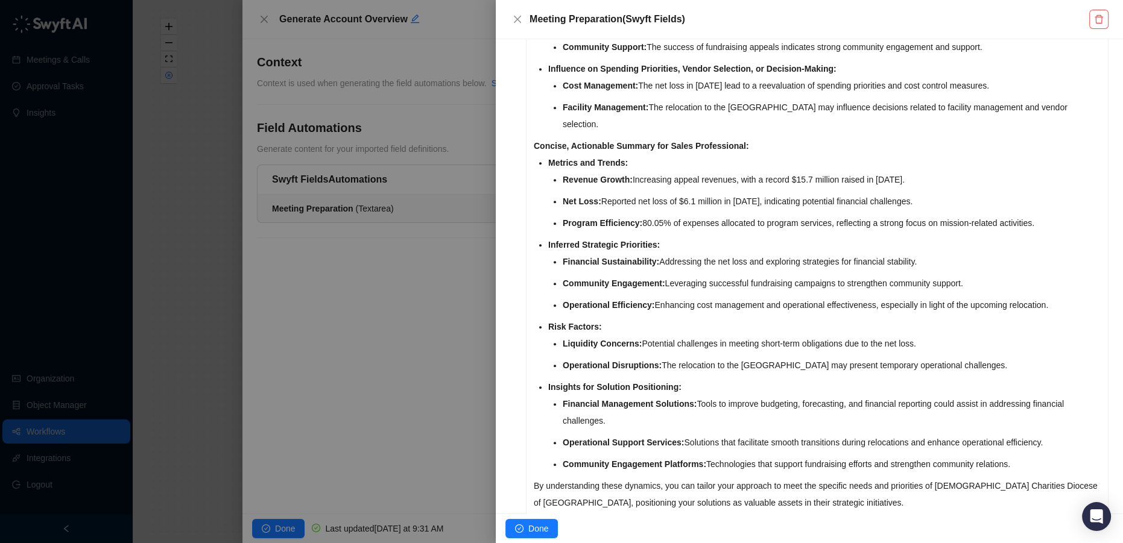
click at [693, 279] on ul "Metrics and Trends: Revenue Growth: Increasing appeal revenues, with a record $…" at bounding box center [824, 313] width 552 height 318
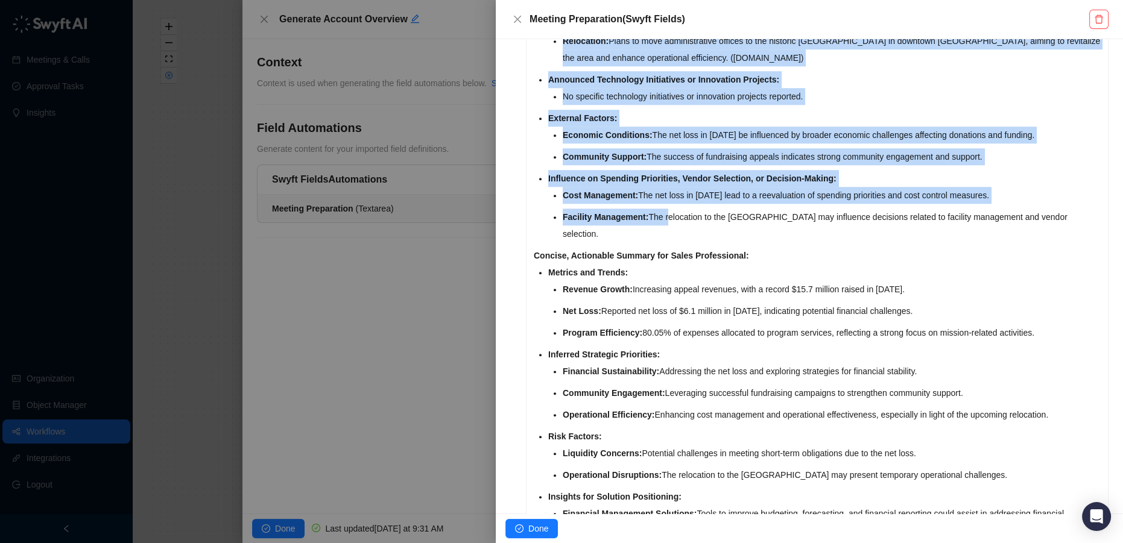
drag, startPoint x: 803, startPoint y: 463, endPoint x: 693, endPoint y: 225, distance: 262.3
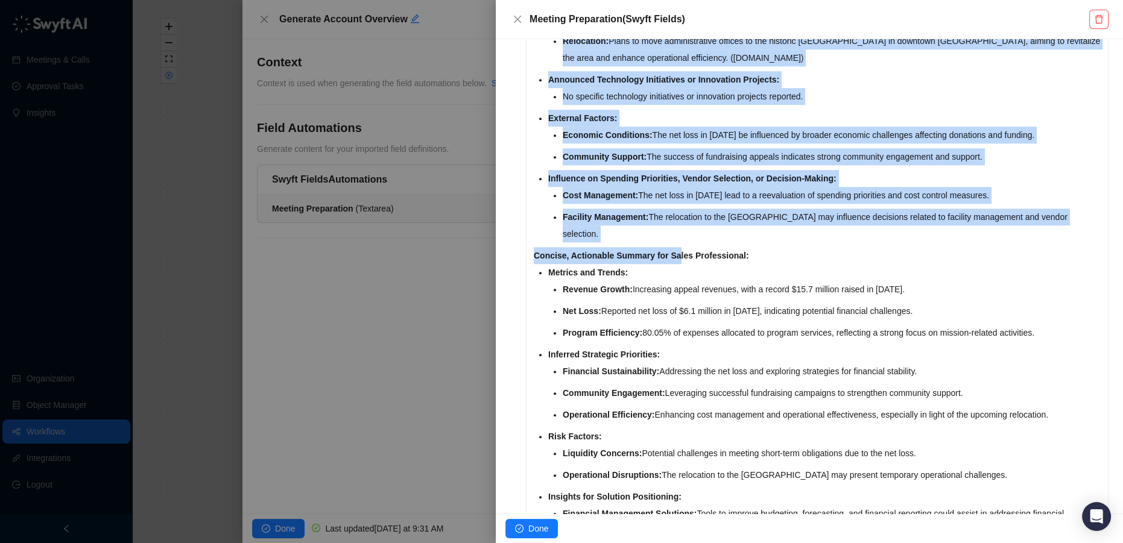
scroll to position [1151, 0]
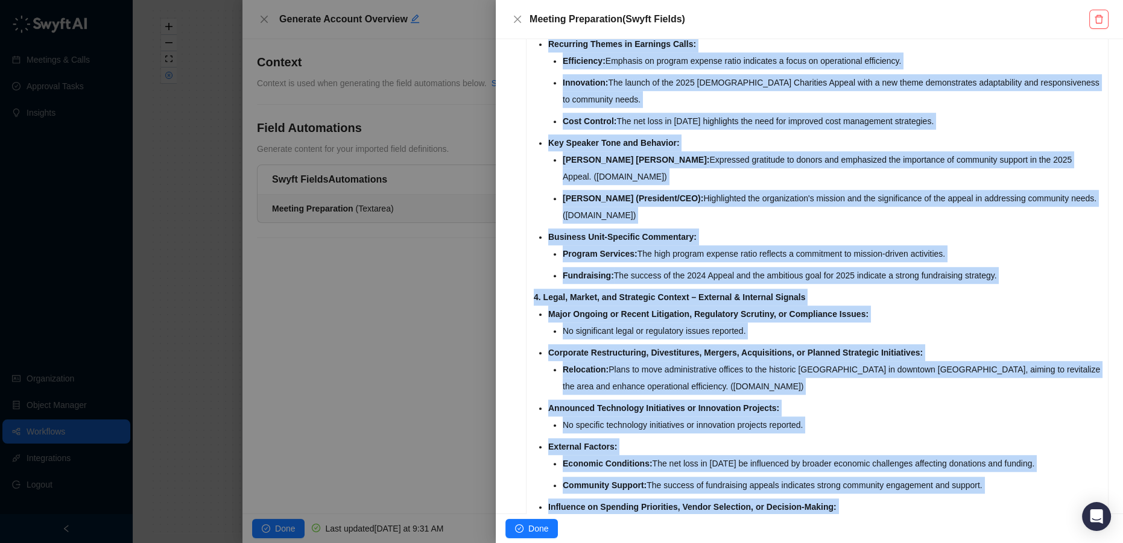
click at [674, 246] on ul "Program Services: The high program expense ratio reflects a commitment to missi…" at bounding box center [832, 264] width 538 height 39
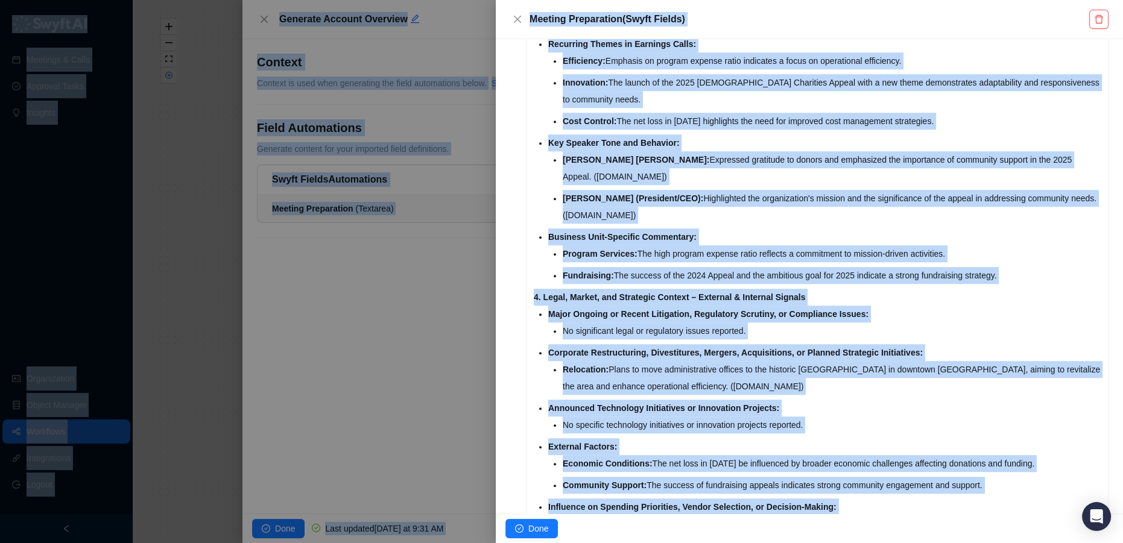
click at [718, 229] on li "Business Unit-Specific Commentary: Program Services: The high program expense r…" at bounding box center [824, 256] width 552 height 55
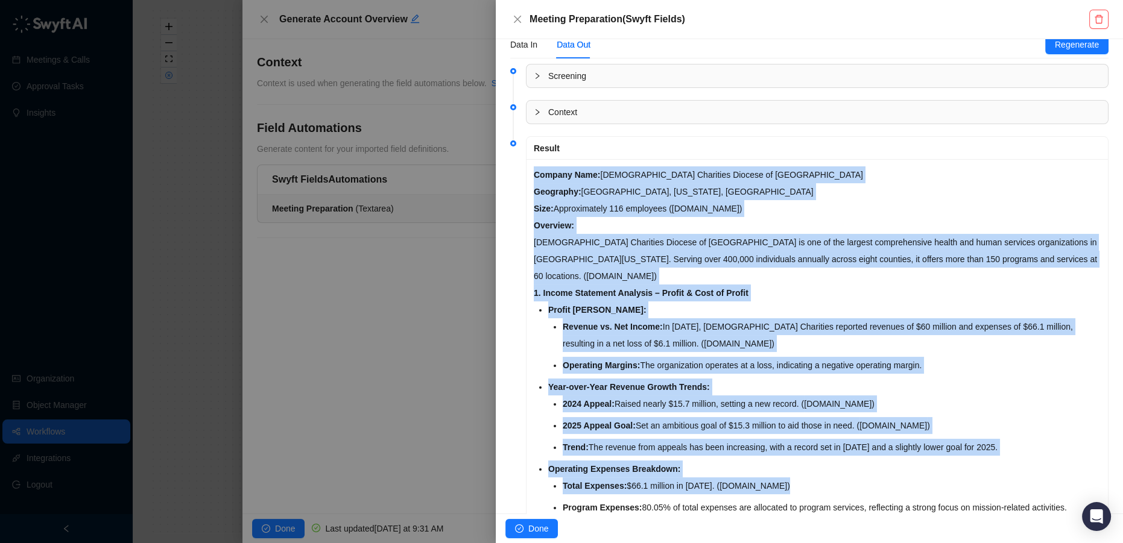
scroll to position [219, 0]
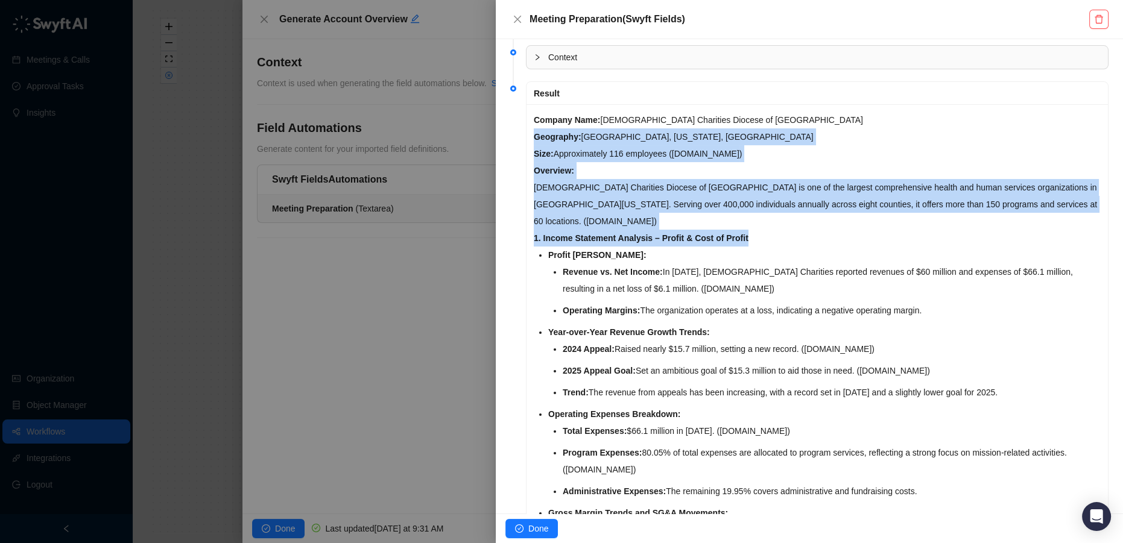
drag, startPoint x: 535, startPoint y: 226, endPoint x: 932, endPoint y: 476, distance: 468.8
copy div "Geography: Cleveland, Ohio, United States Size: Approximately 116 employees ( c…"
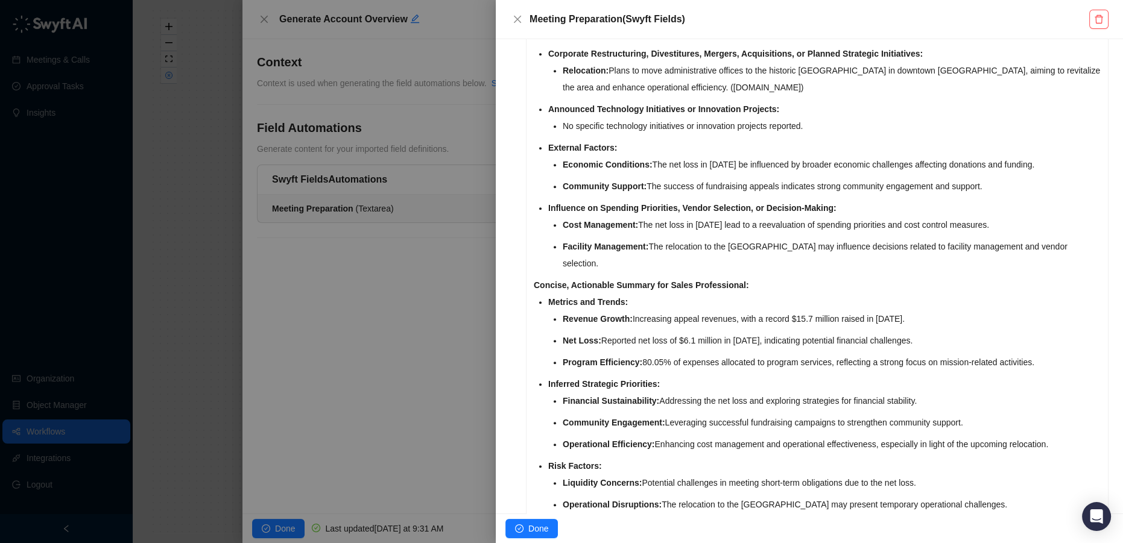
scroll to position [1590, 0]
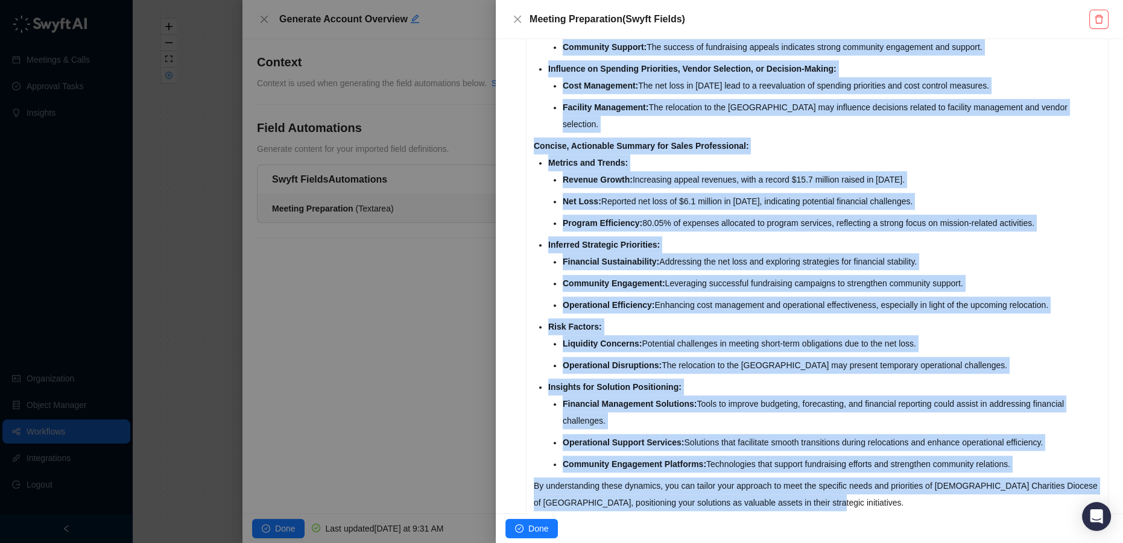
drag, startPoint x: 542, startPoint y: 273, endPoint x: 836, endPoint y: 465, distance: 351.7
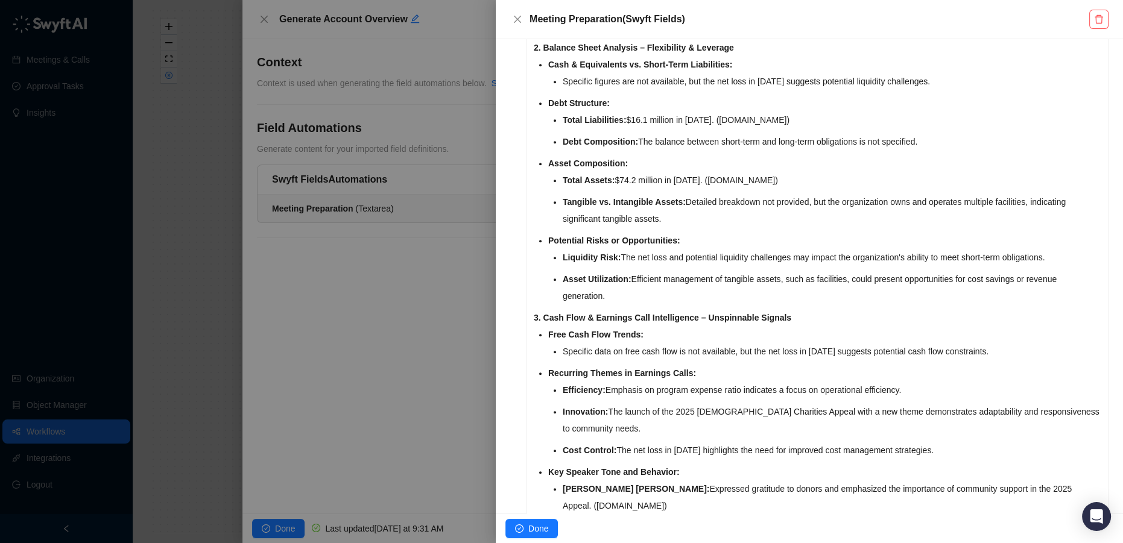
click at [707, 274] on li "Asset Utilization: Efficient management of tangible assets, such as facilities,…" at bounding box center [832, 288] width 538 height 34
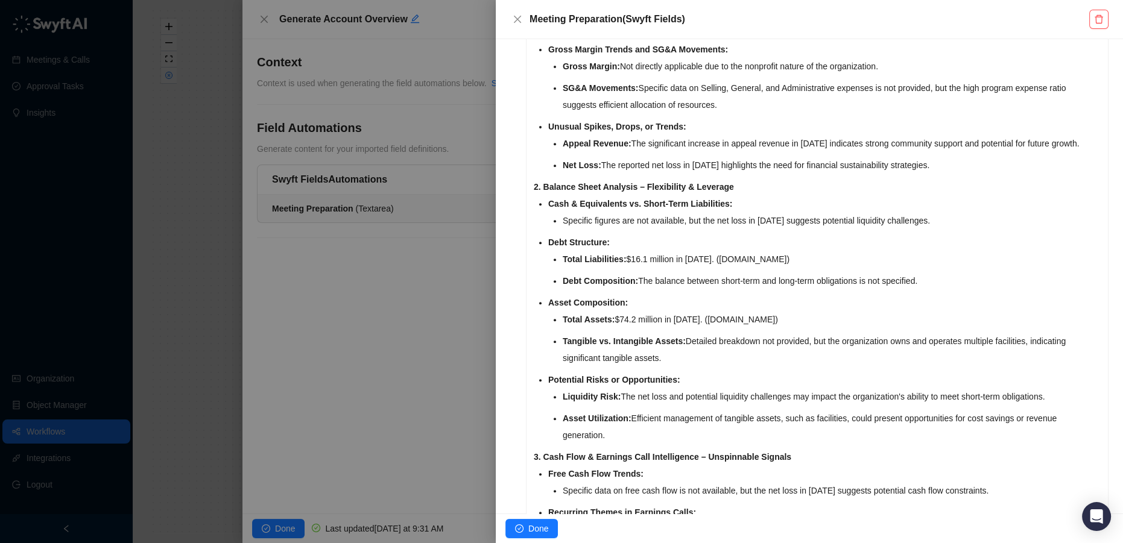
scroll to position [657, 0]
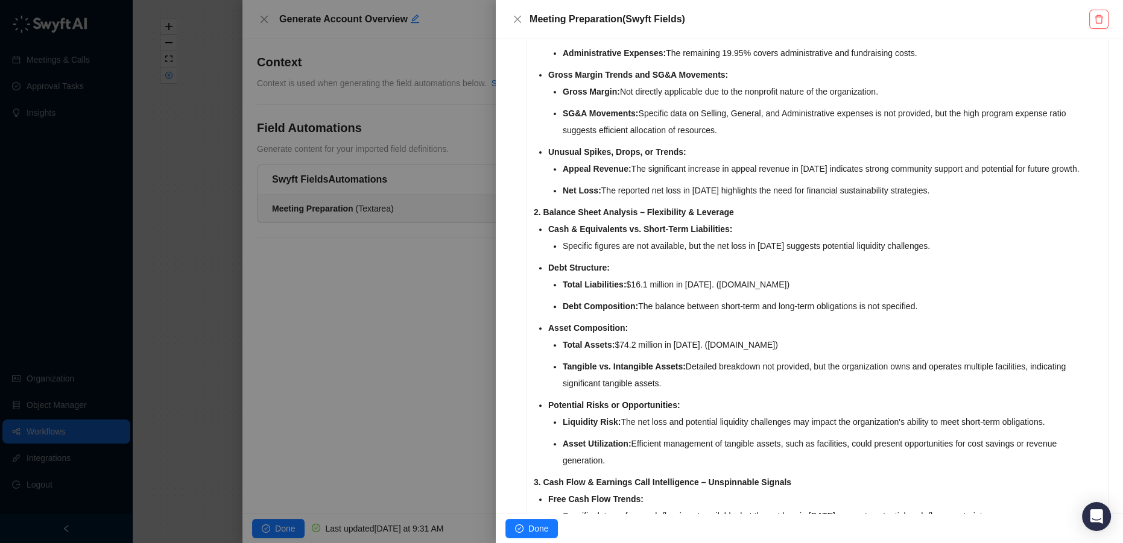
drag, startPoint x: 541, startPoint y: 54, endPoint x: 692, endPoint y: 437, distance: 412.3
copy div "Overview: Catholic Charities Diocese of Cleveland is one of the largest compreh…"
click at [732, 221] on li "Cash & Equivalents vs. Short-Term Liabilities: Specific figures are not availab…" at bounding box center [824, 238] width 552 height 34
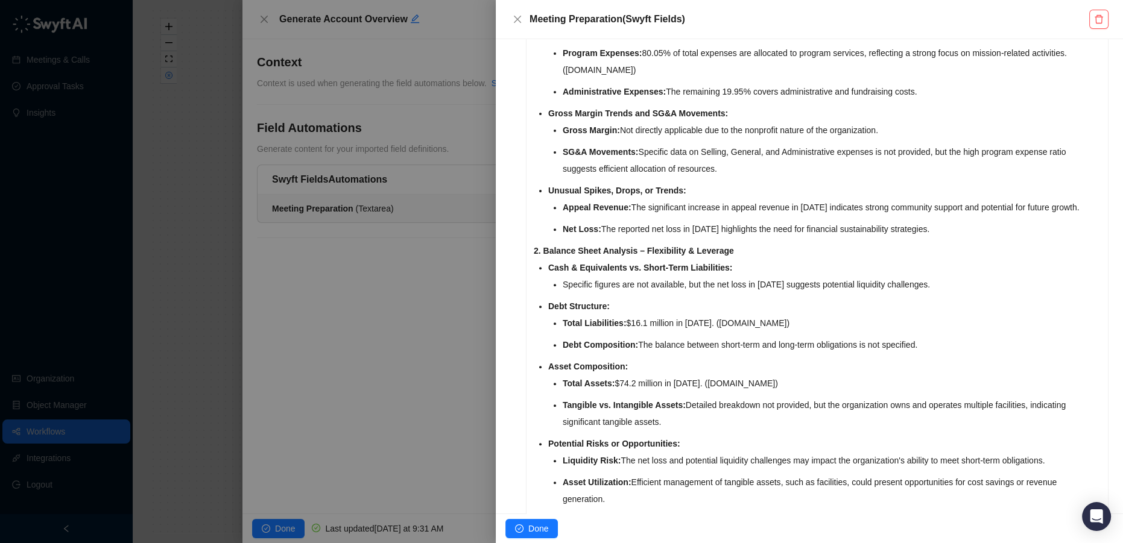
scroll to position [603, 0]
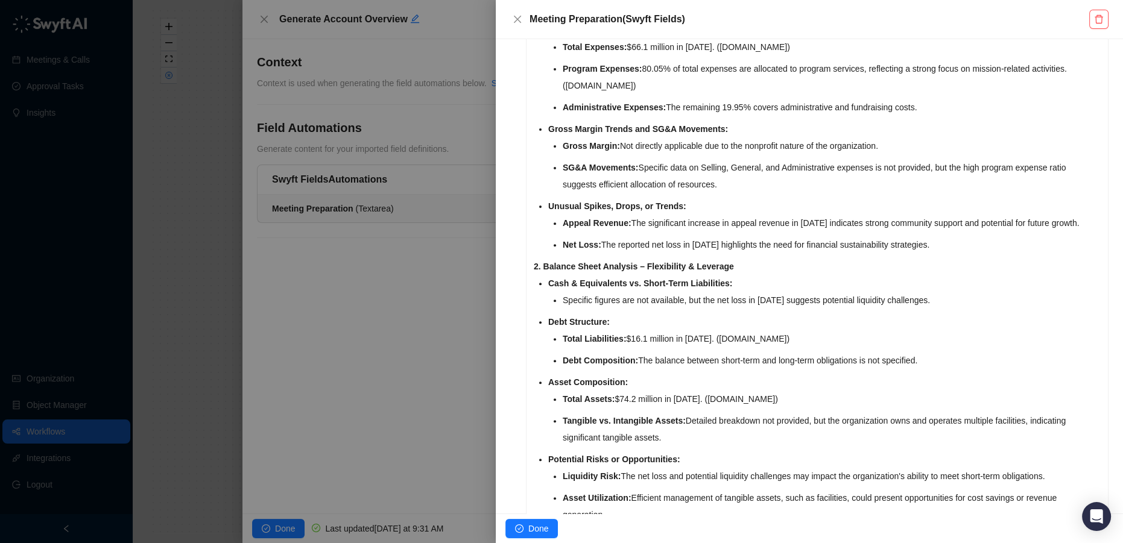
drag, startPoint x: 549, startPoint y: 110, endPoint x: 613, endPoint y: 491, distance: 386.4
copy div "Overview: Catholic Charities Diocese of Cleveland is one of the largest compreh…"
drag, startPoint x: 540, startPoint y: 144, endPoint x: 542, endPoint y: 118, distance: 25.4
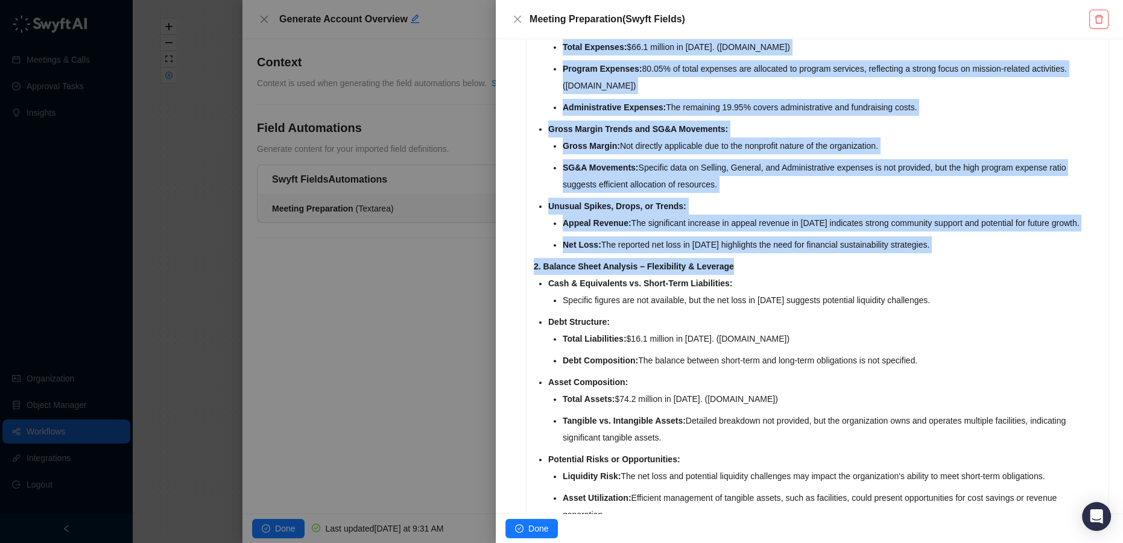
drag, startPoint x: 549, startPoint y: 109, endPoint x: 615, endPoint y: 496, distance: 392.7
copy div "Overview: Catholic Charities Diocese of Cleveland is one of the largest compreh…"
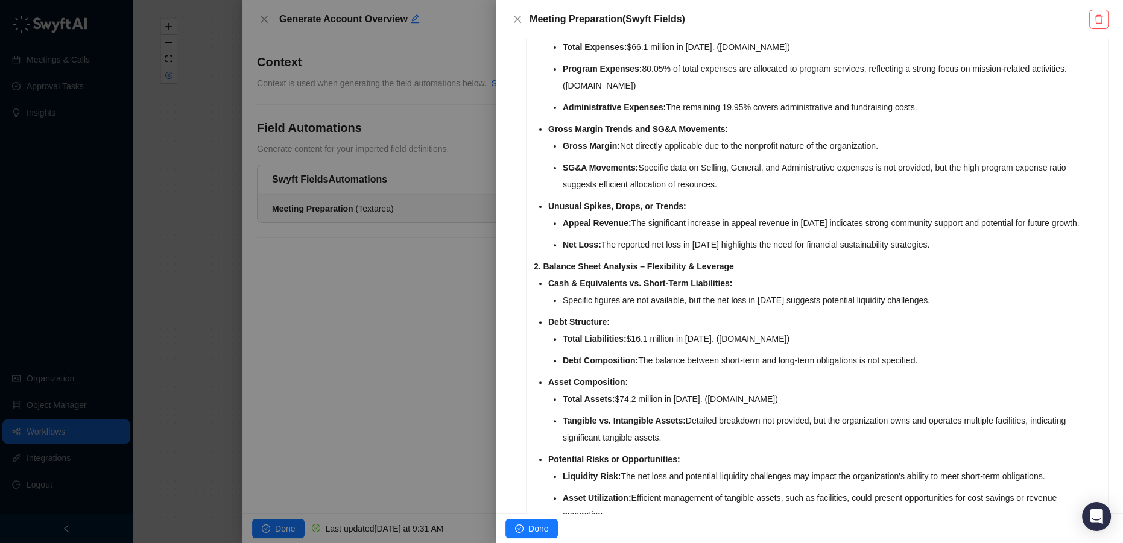
drag, startPoint x: 613, startPoint y: 491, endPoint x: 584, endPoint y: 154, distance: 338.3
click at [619, 490] on li "Asset Utilization: Efficient management of tangible assets, such as facilities,…" at bounding box center [832, 507] width 538 height 34
drag, startPoint x: 674, startPoint y: 419, endPoint x: 531, endPoint y: 112, distance: 338.6
copy div "Gross Margin Trends and SG&A Movements: Gross Margin: Not directly applicable d…"
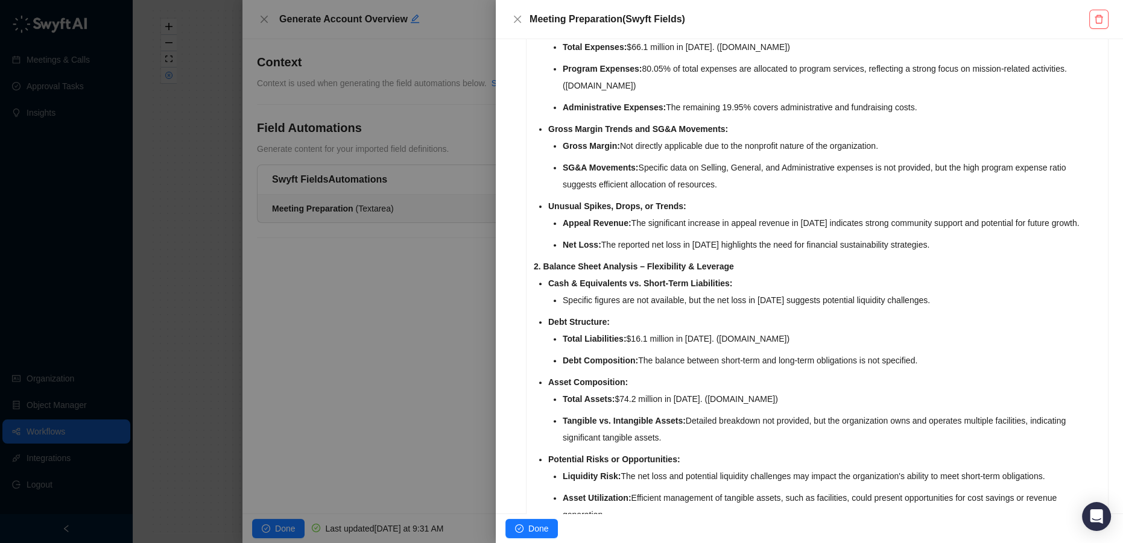
click at [549, 124] on strong "Gross Margin Trends and SG&A Movements:" at bounding box center [638, 129] width 180 height 10
drag, startPoint x: 547, startPoint y: 110, endPoint x: 665, endPoint y: 417, distance: 328.9
copy div "Overview: Catholic Charities Diocese of Cleveland is one of the largest compreh…"
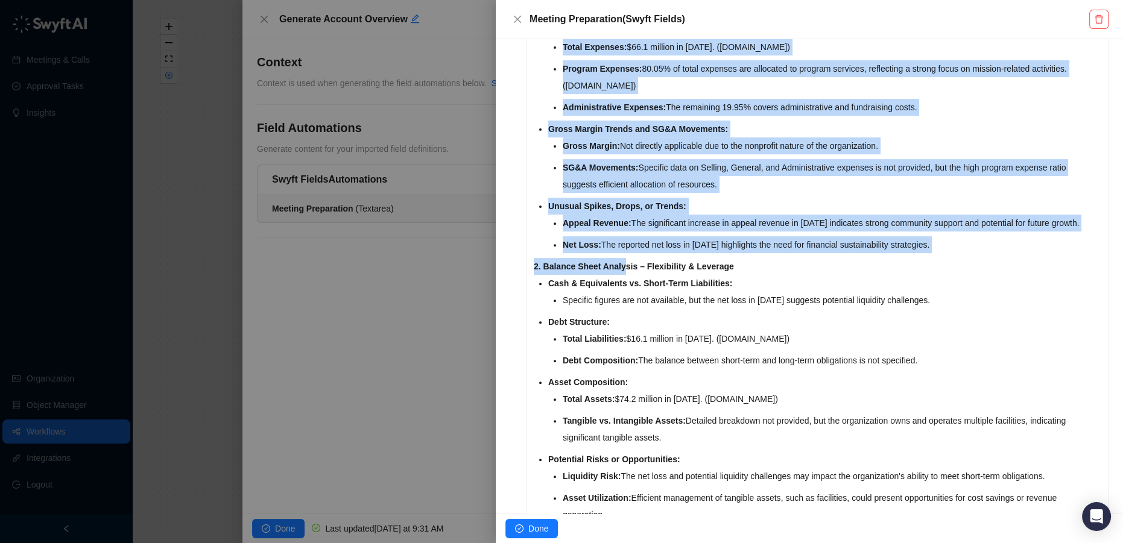
drag, startPoint x: 547, startPoint y: 112, endPoint x: 624, endPoint y: 240, distance: 149.0
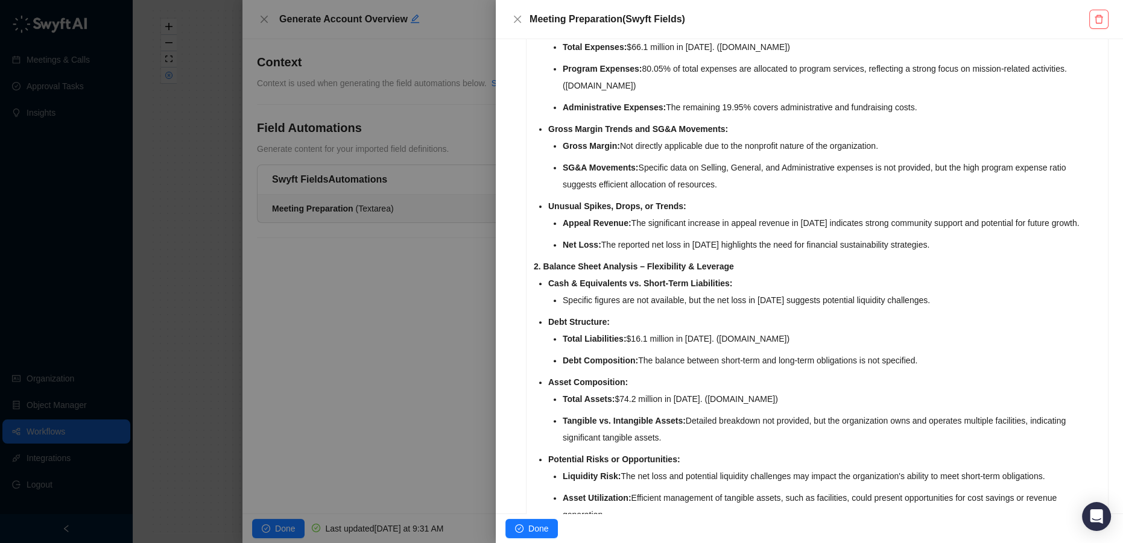
drag, startPoint x: 645, startPoint y: 250, endPoint x: 633, endPoint y: 224, distance: 28.9
click at [645, 262] on strong "2. Balance Sheet Analysis – Flexibility & Leverage" at bounding box center [634, 267] width 200 height 10
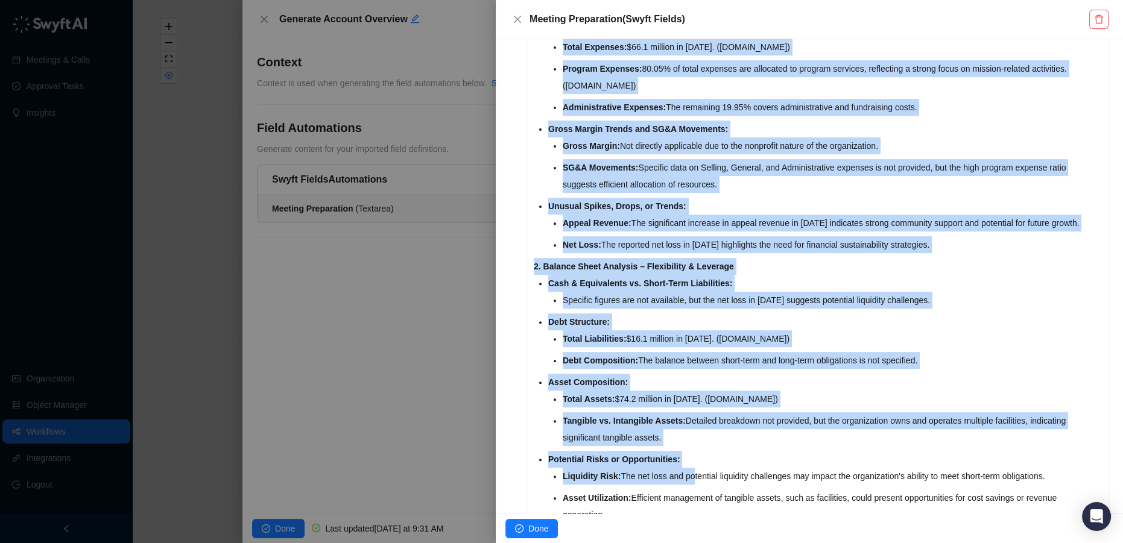
drag, startPoint x: 546, startPoint y: 109, endPoint x: 698, endPoint y: 443, distance: 366.8
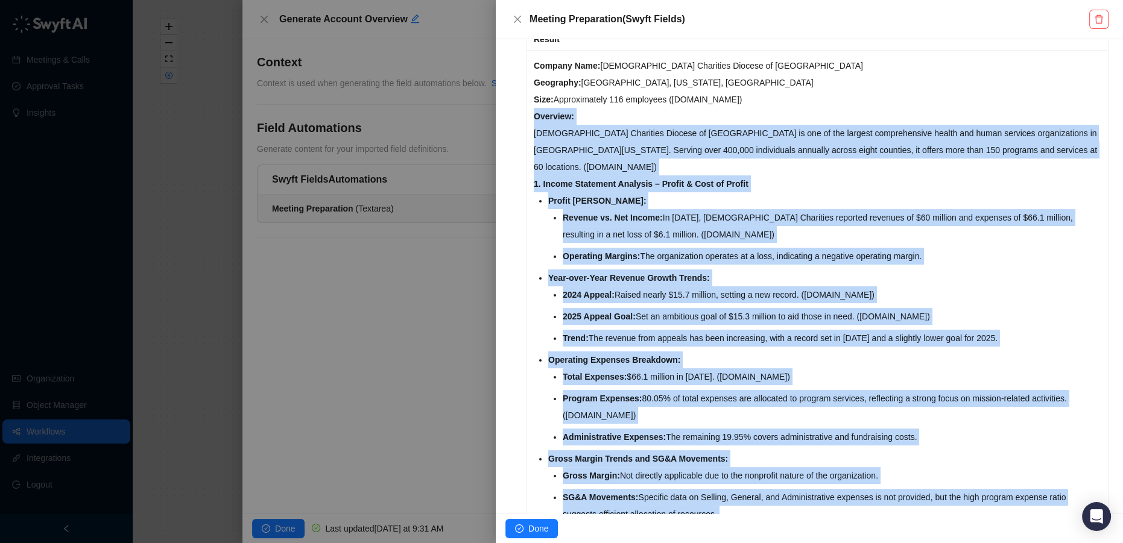
scroll to position [219, 0]
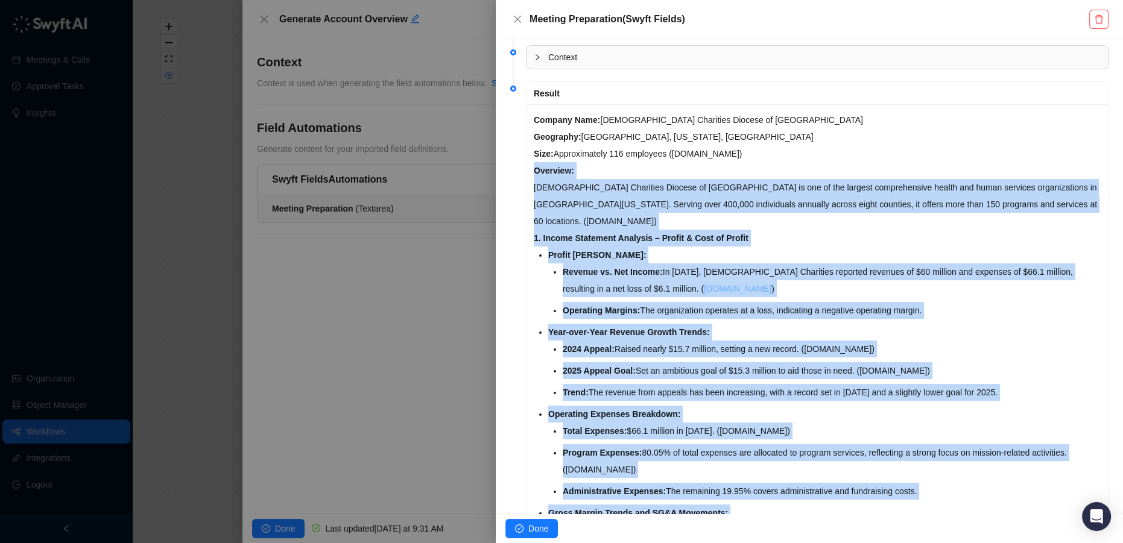
click at [704, 284] on link "projects.propublica.org" at bounding box center [738, 289] width 68 height 10
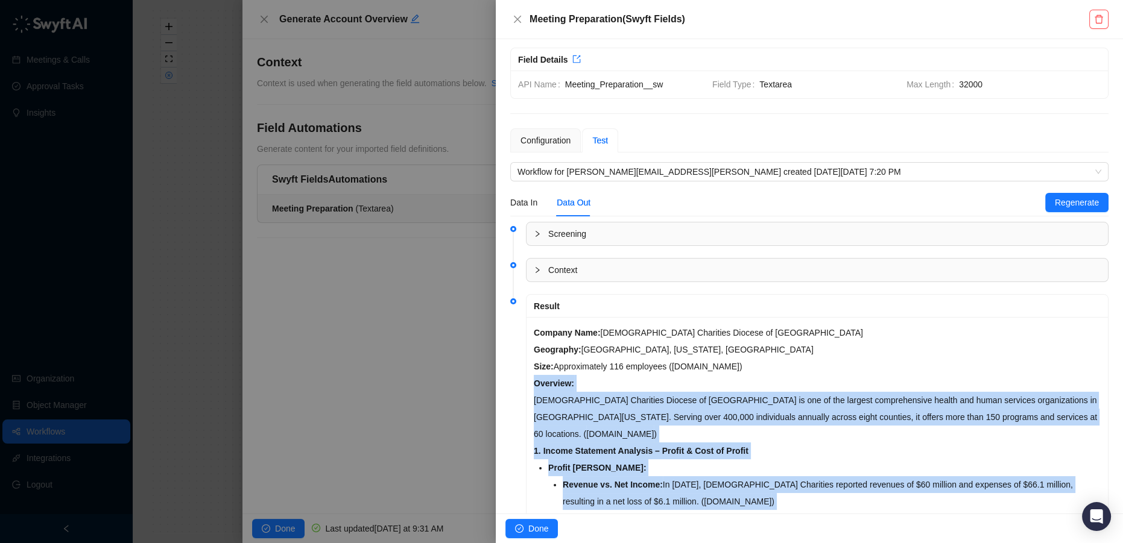
scroll to position [0, 0]
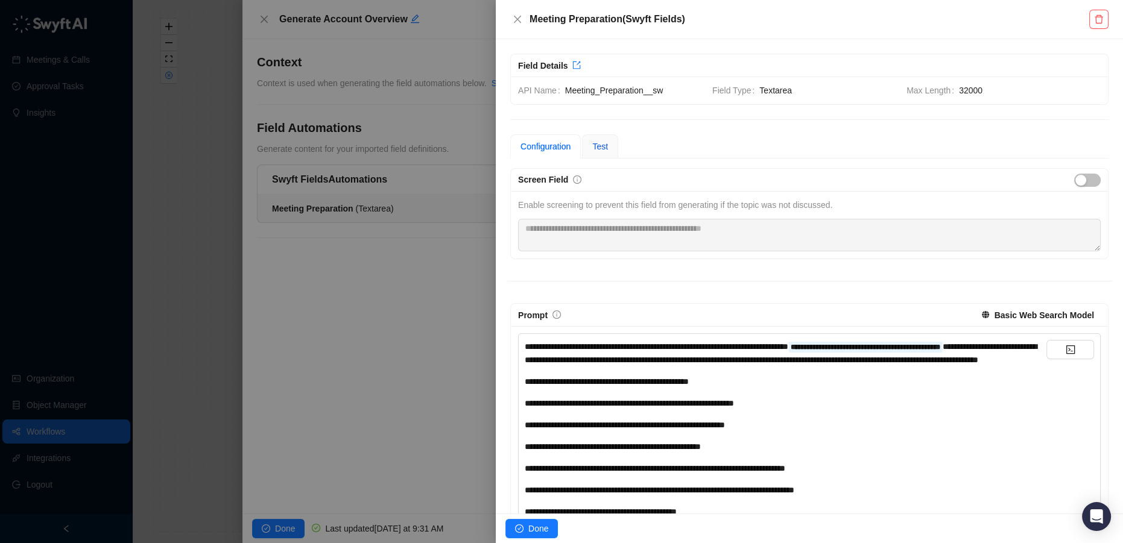
click at [598, 145] on span "Test" at bounding box center [600, 147] width 16 height 10
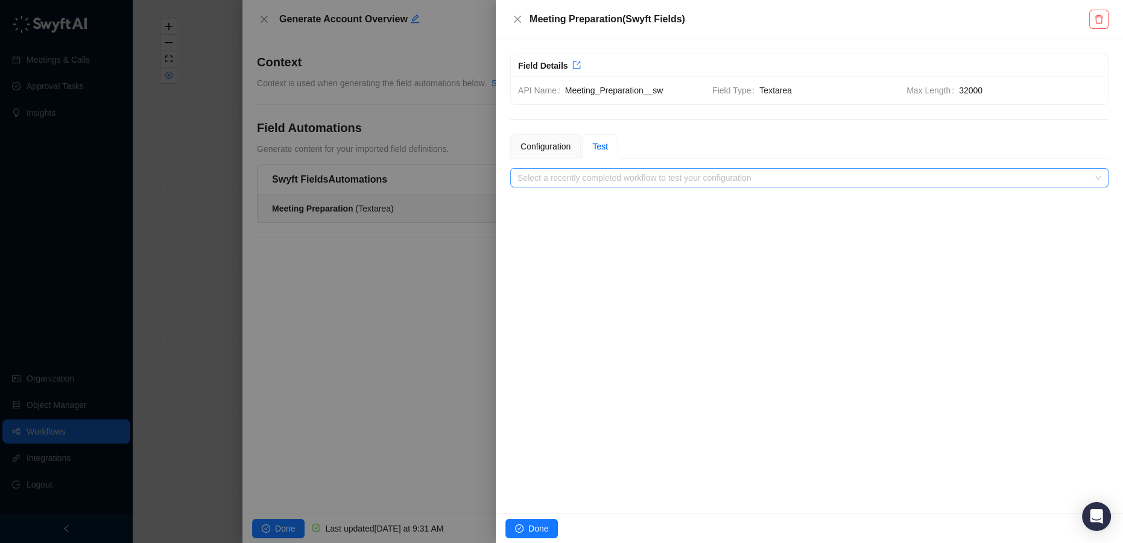
click at [634, 178] on input "search" at bounding box center [805, 178] width 576 height 18
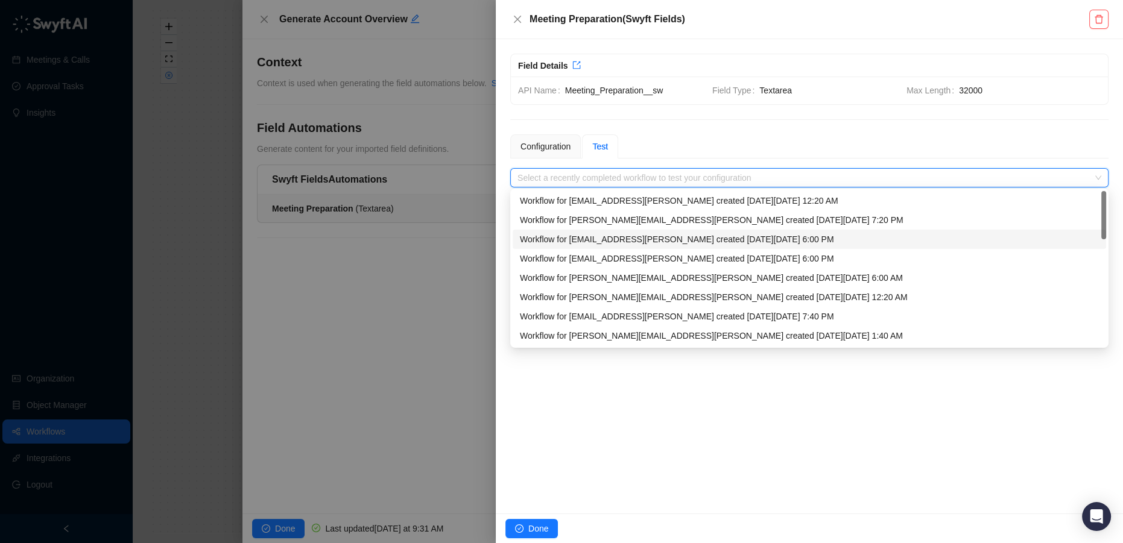
click at [651, 242] on div "Workflow for [EMAIL_ADDRESS][PERSON_NAME] created [DATE][DATE] 6:00 PM" at bounding box center [809, 239] width 579 height 13
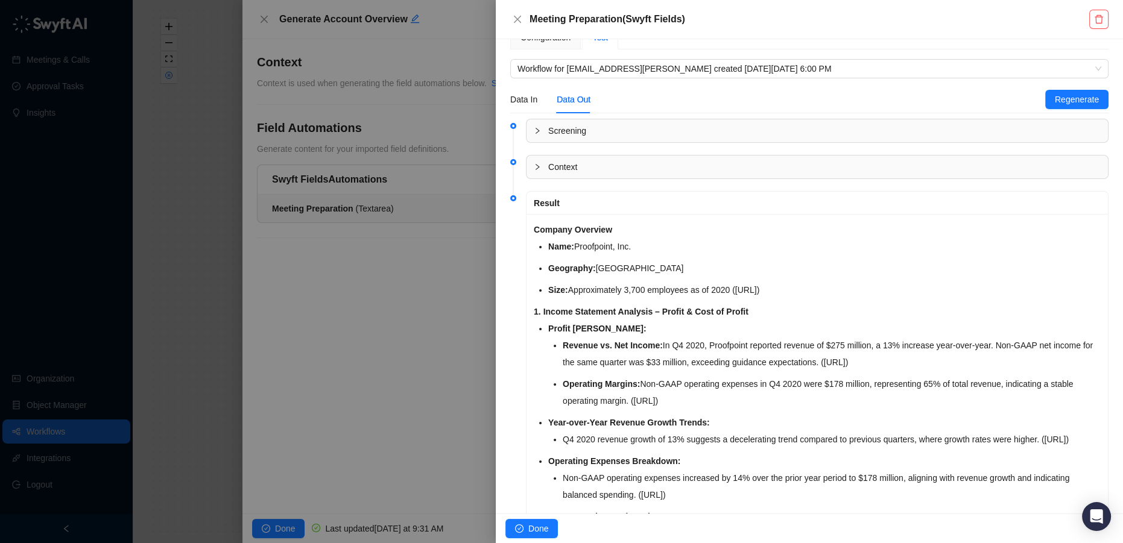
scroll to position [164, 0]
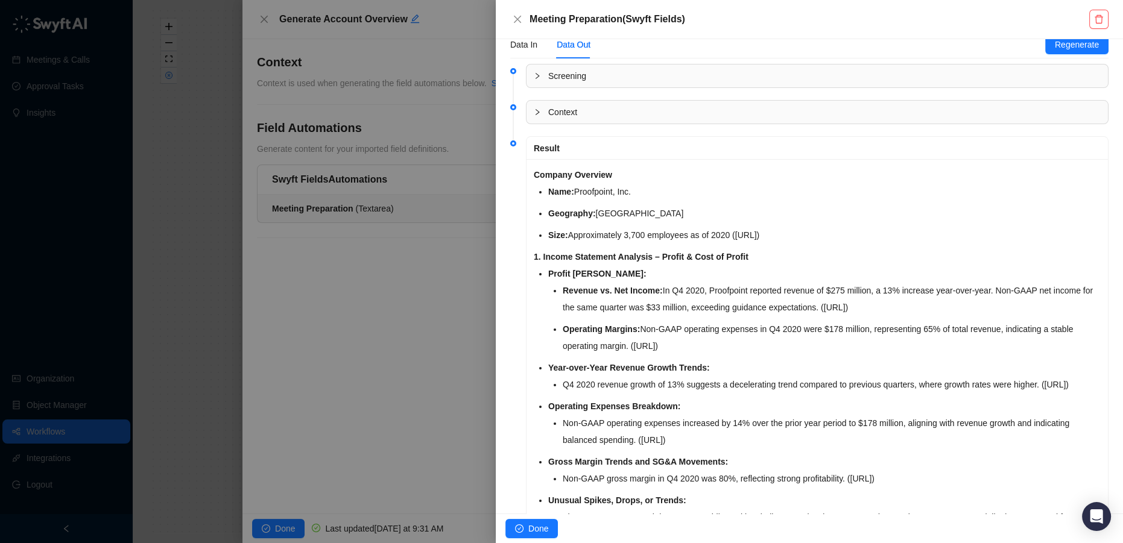
drag, startPoint x: 570, startPoint y: 146, endPoint x: 543, endPoint y: 171, distance: 37.6
click at [543, 171] on strong "Company Overview" at bounding box center [573, 175] width 78 height 10
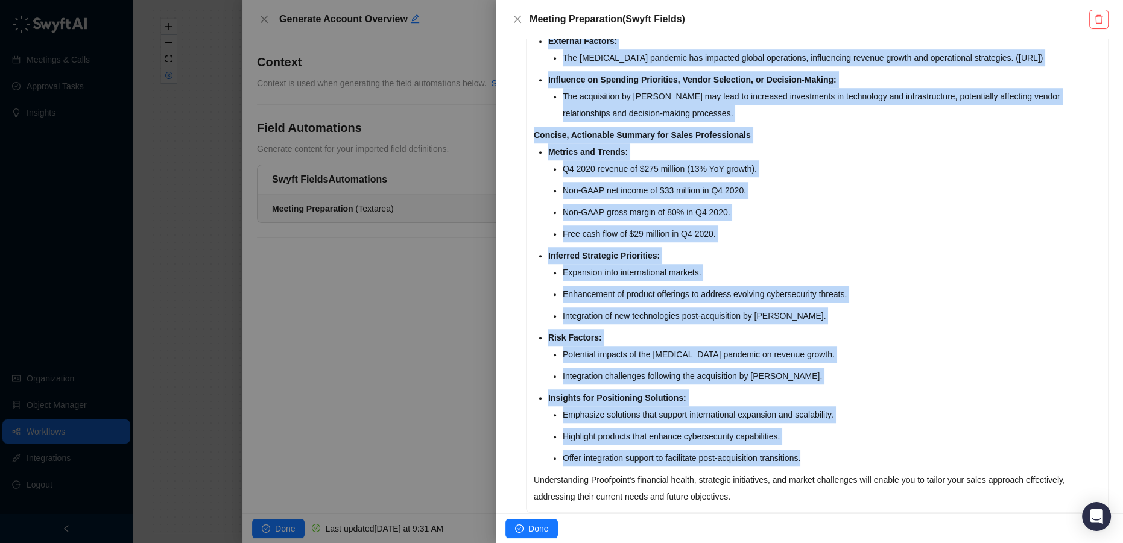
scroll to position [1224, 0]
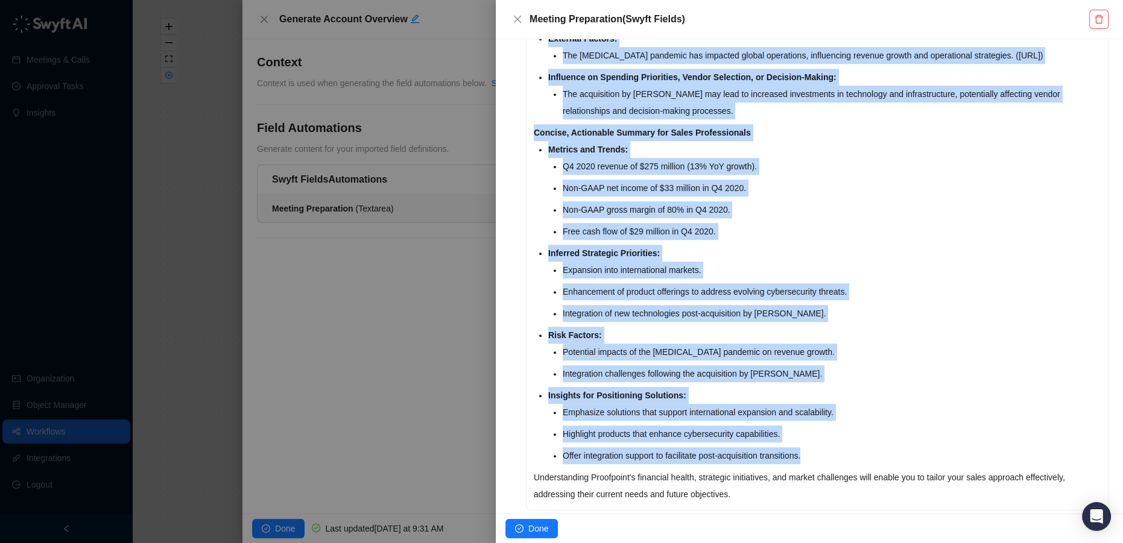
copy div "Name: Proofpoint, Inc. Geography: United States Size: Approximately 3,700 emplo…"
drag, startPoint x: 534, startPoint y: 170, endPoint x: 786, endPoint y: 484, distance: 402.3
